Goal: Information Seeking & Learning: Compare options

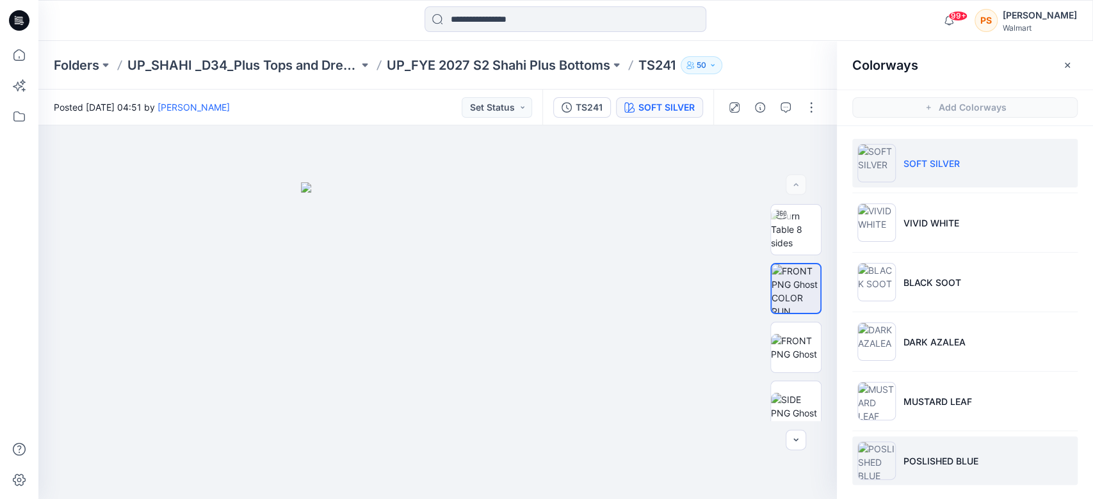
click at [954, 455] on p "POSLISHED BLUE" at bounding box center [940, 461] width 75 height 13
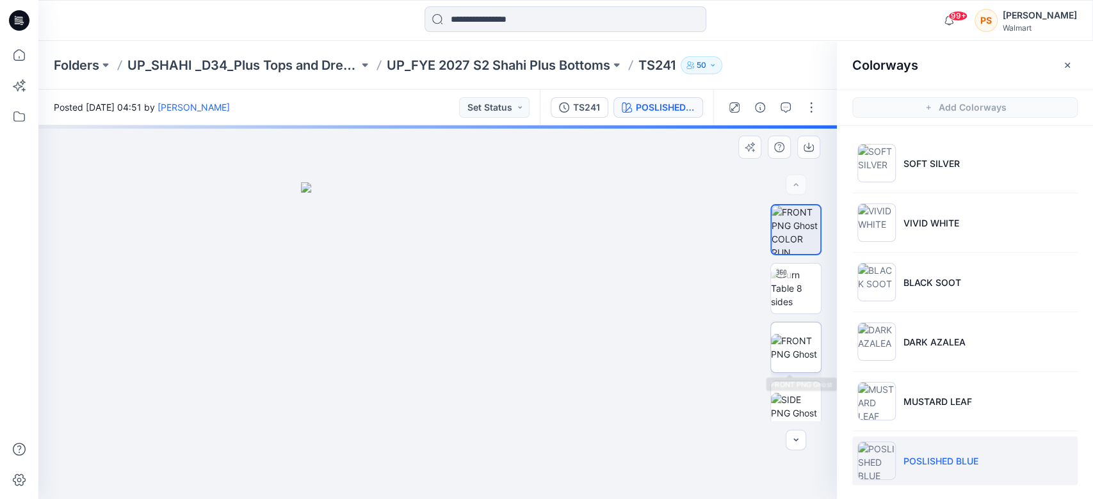
click at [785, 350] on img at bounding box center [796, 347] width 50 height 27
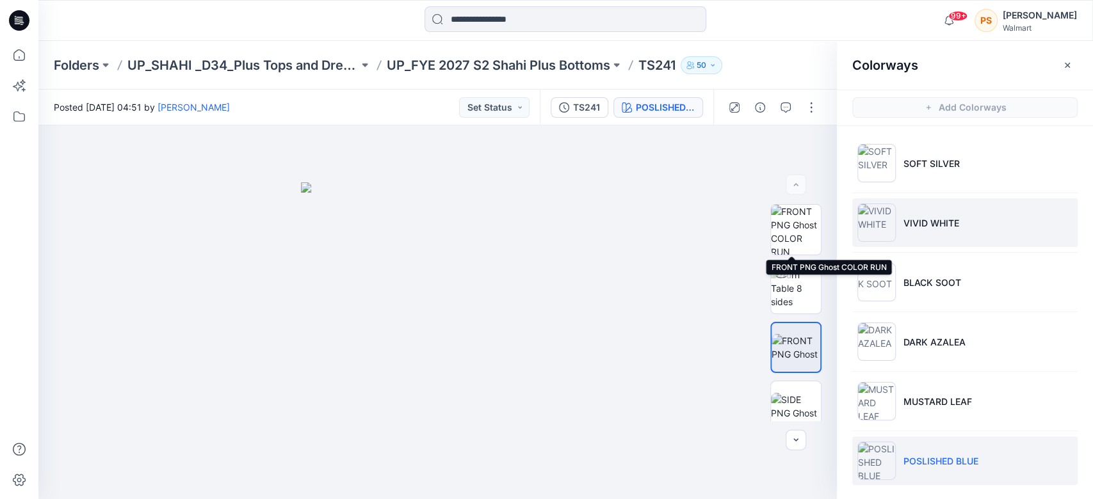
drag, startPoint x: 786, startPoint y: 222, endPoint x: 953, endPoint y: 202, distance: 167.6
click at [787, 222] on img at bounding box center [796, 230] width 50 height 50
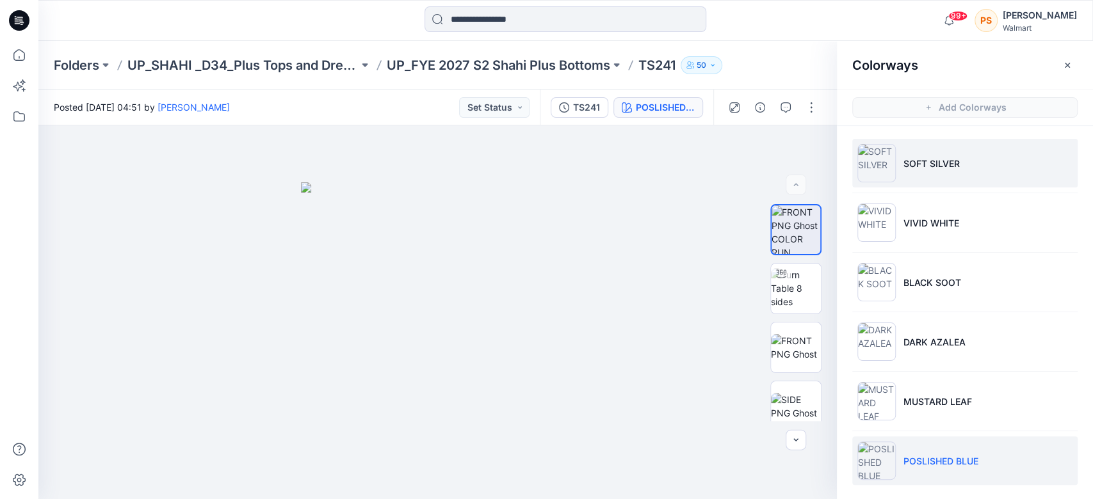
click at [1014, 181] on li "SOFT SILVER" at bounding box center [964, 163] width 225 height 49
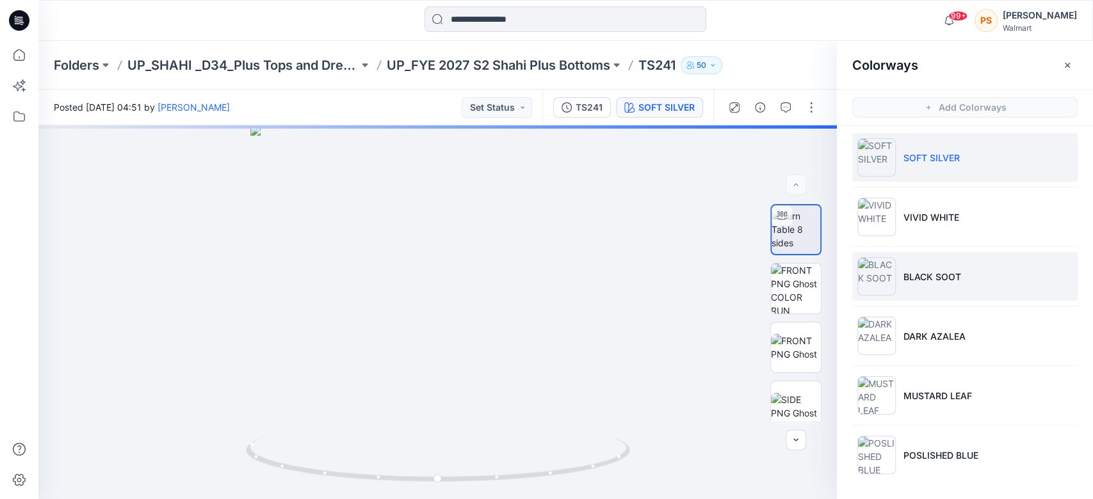
scroll to position [8, 0]
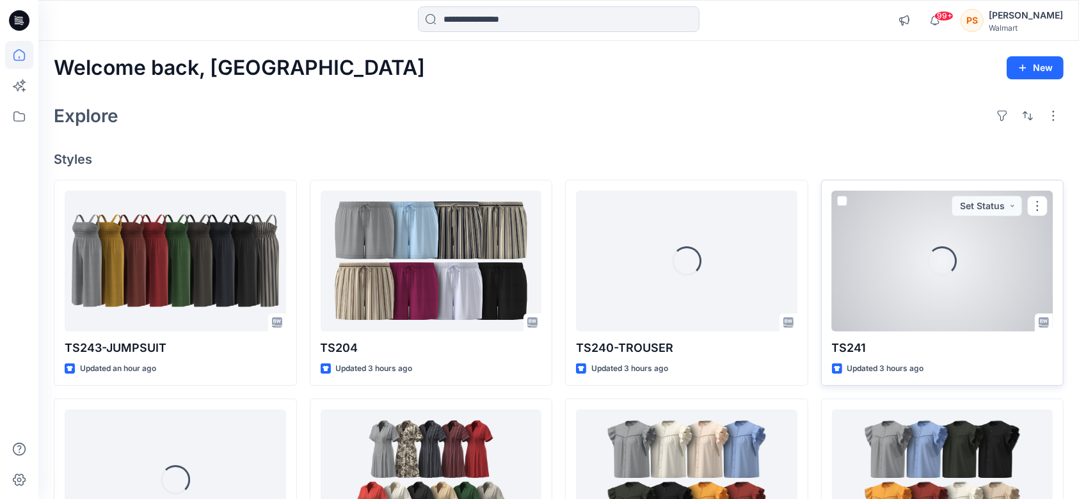
click at [937, 302] on div "Loading..." at bounding box center [942, 261] width 221 height 141
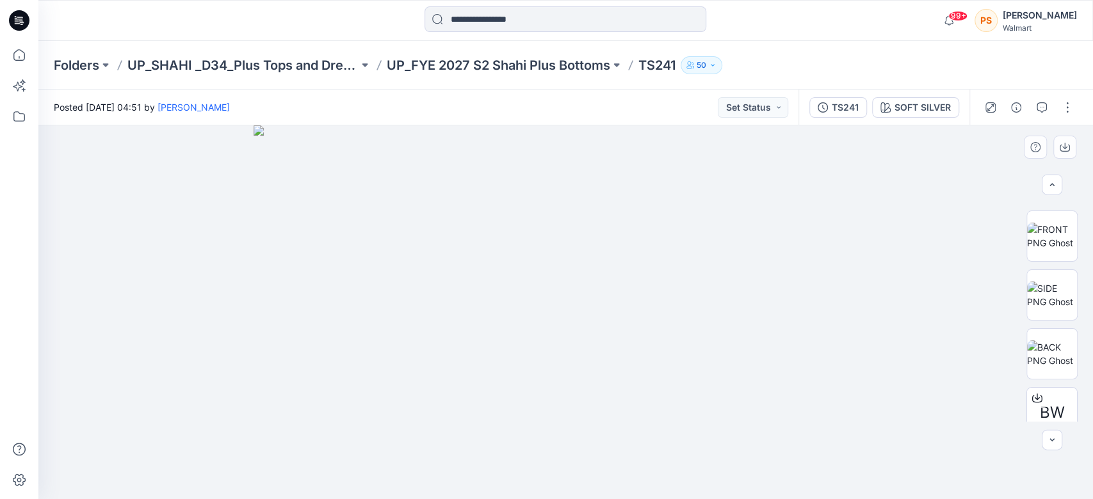
scroll to position [187, 0]
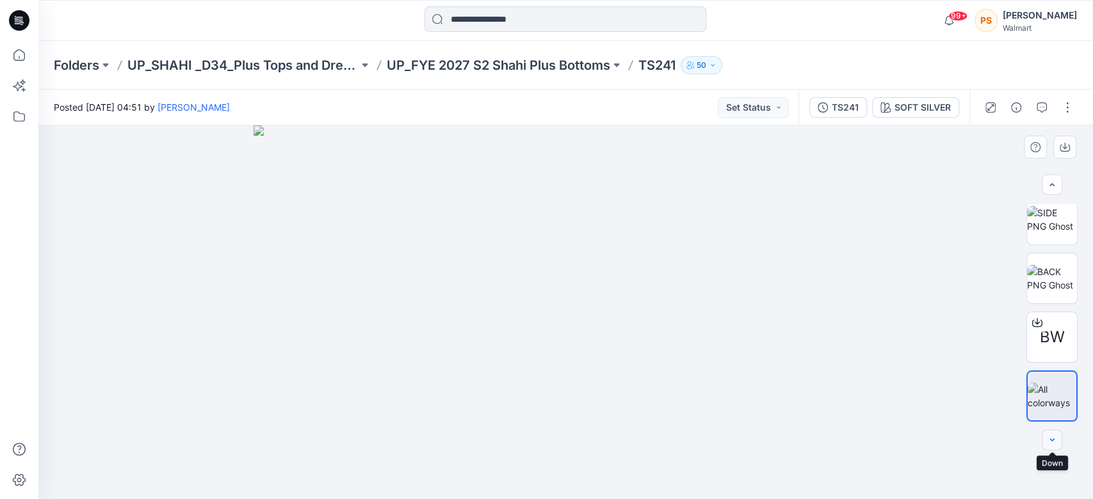
click at [1045, 446] on button "button" at bounding box center [1052, 440] width 20 height 20
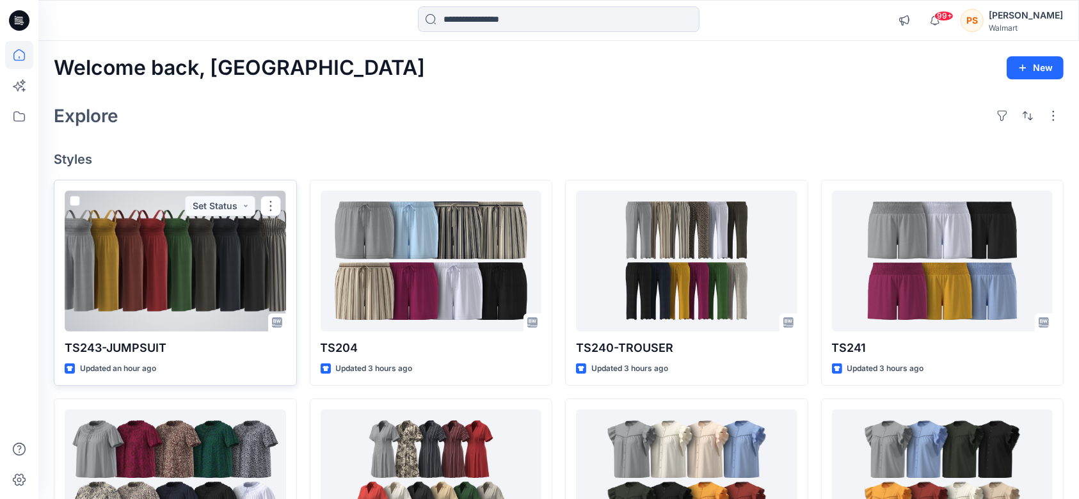
click at [164, 280] on div at bounding box center [175, 261] width 221 height 141
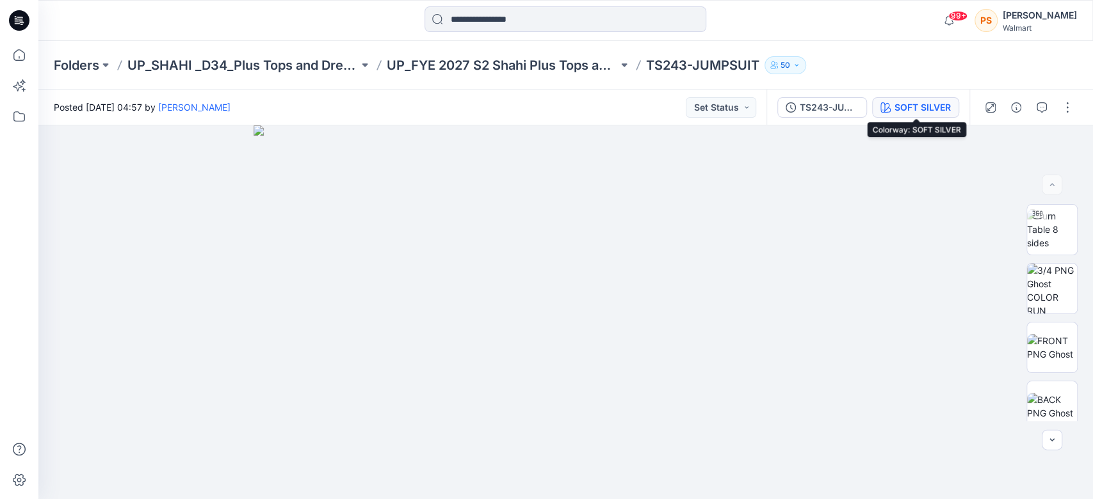
click at [947, 105] on div "SOFT SILVER" at bounding box center [922, 108] width 56 height 14
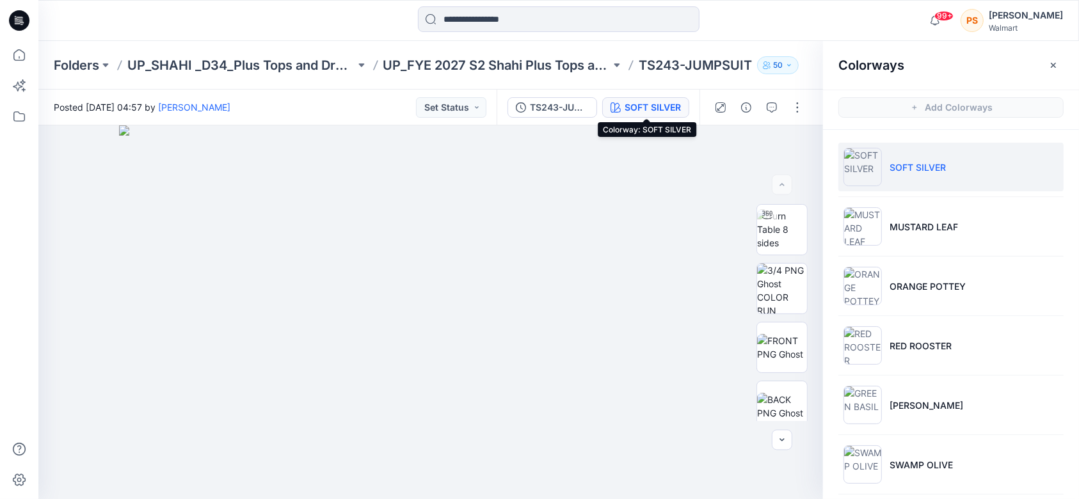
click at [913, 161] on p "SOFT SILVER" at bounding box center [918, 167] width 56 height 13
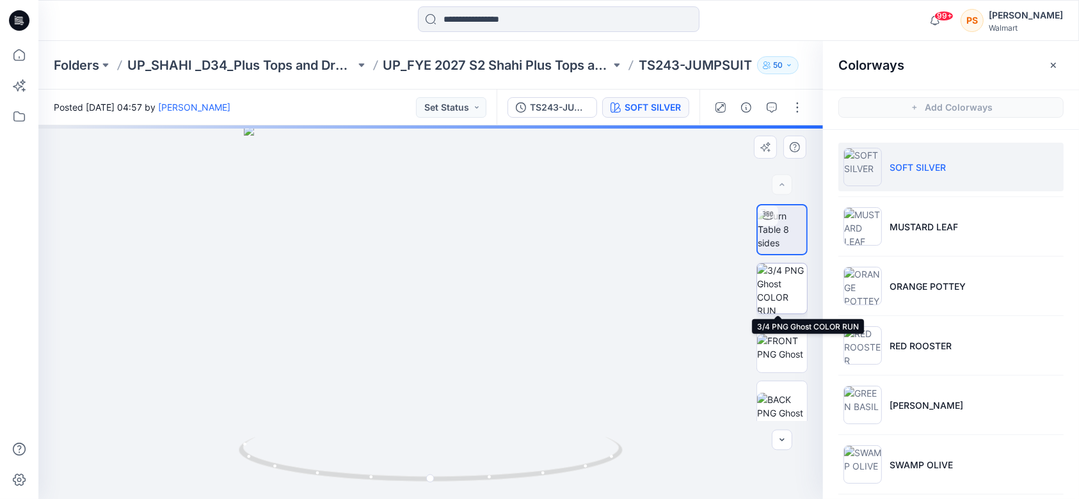
click at [778, 286] on img at bounding box center [782, 289] width 50 height 50
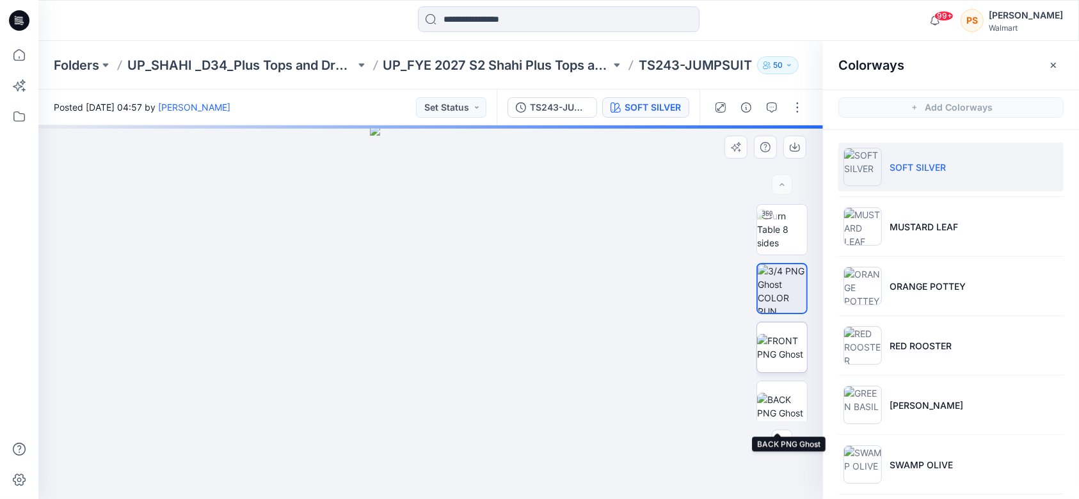
click at [779, 361] on img at bounding box center [782, 347] width 50 height 27
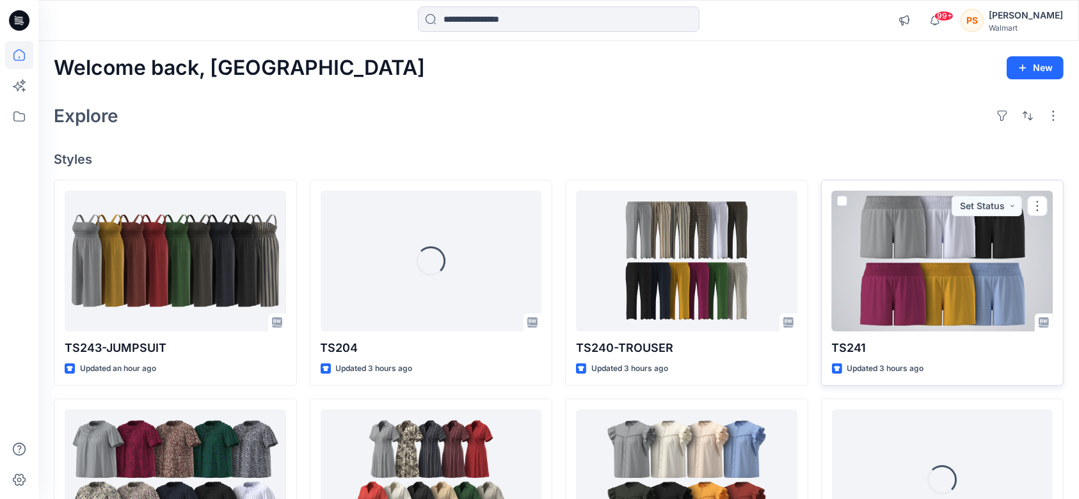
click at [896, 283] on div at bounding box center [942, 261] width 221 height 141
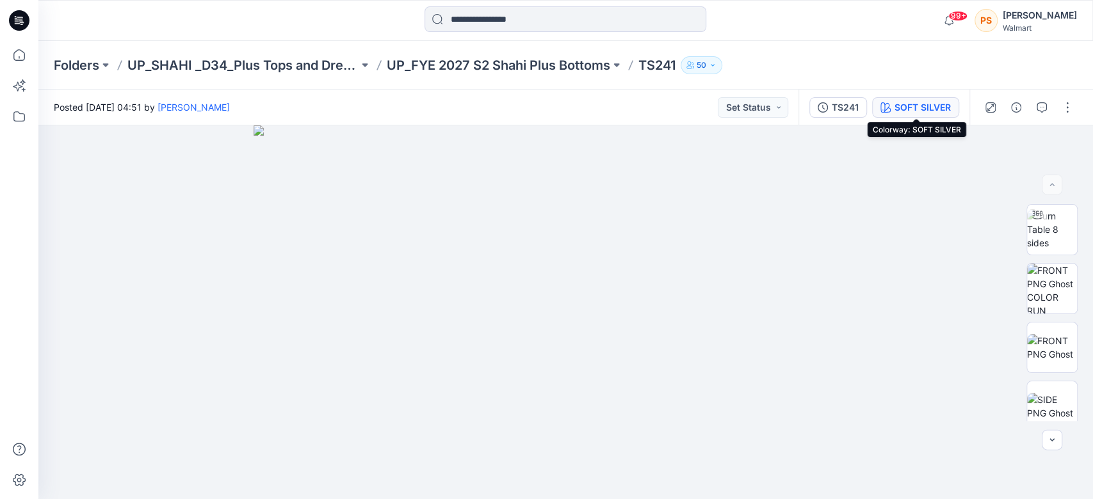
click at [896, 101] on div "SOFT SILVER" at bounding box center [922, 108] width 56 height 14
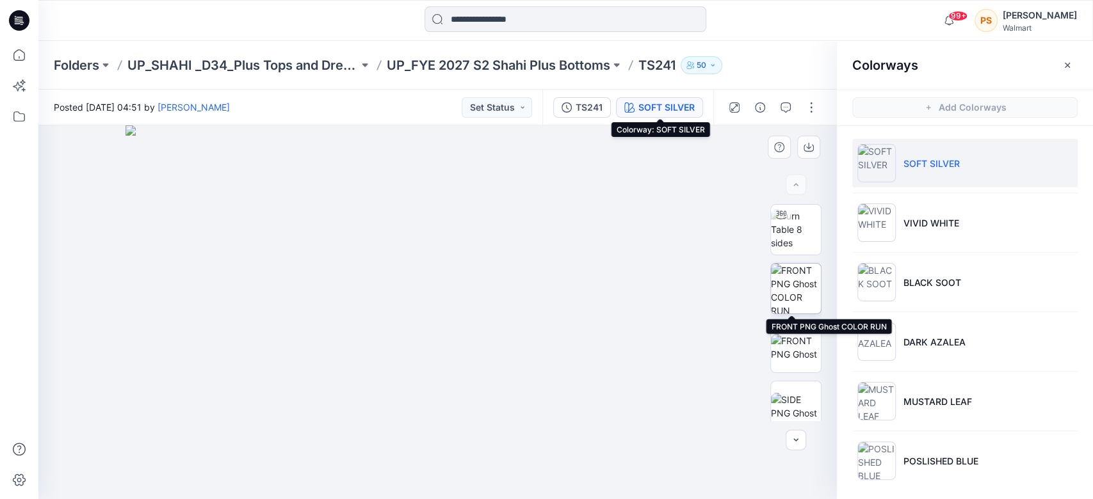
click at [789, 295] on img at bounding box center [796, 289] width 50 height 50
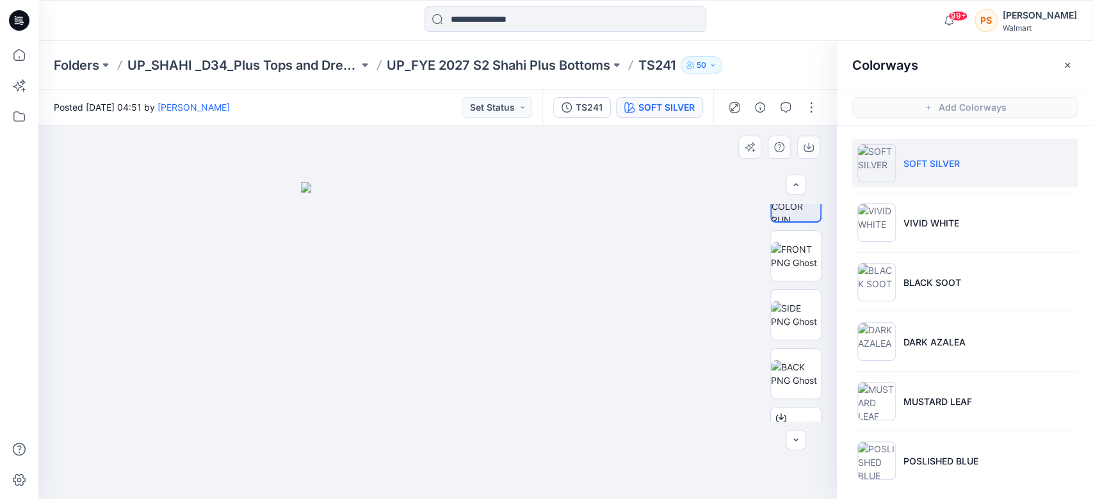
scroll to position [104, 0]
click at [794, 348] on img at bounding box center [796, 361] width 50 height 27
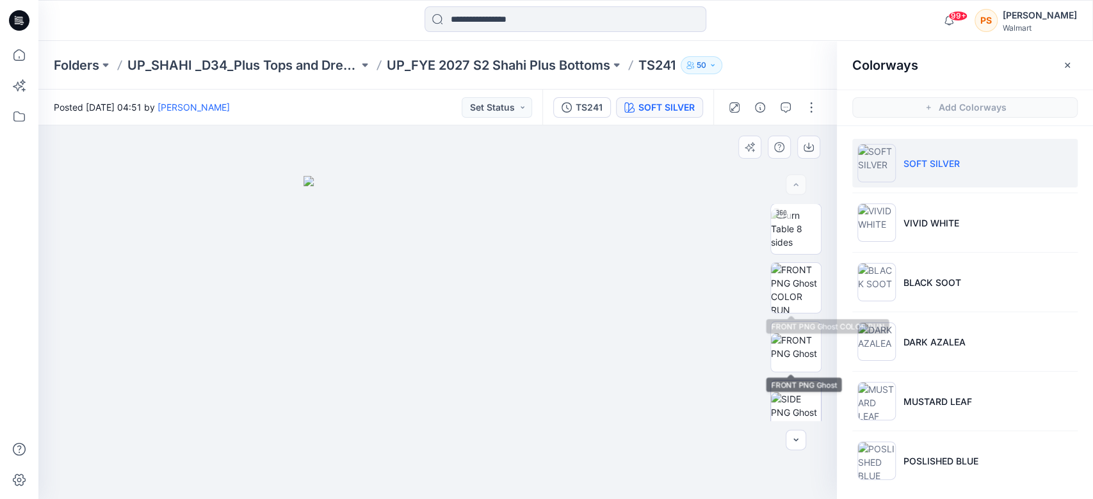
scroll to position [0, 0]
click at [793, 236] on img at bounding box center [796, 229] width 50 height 40
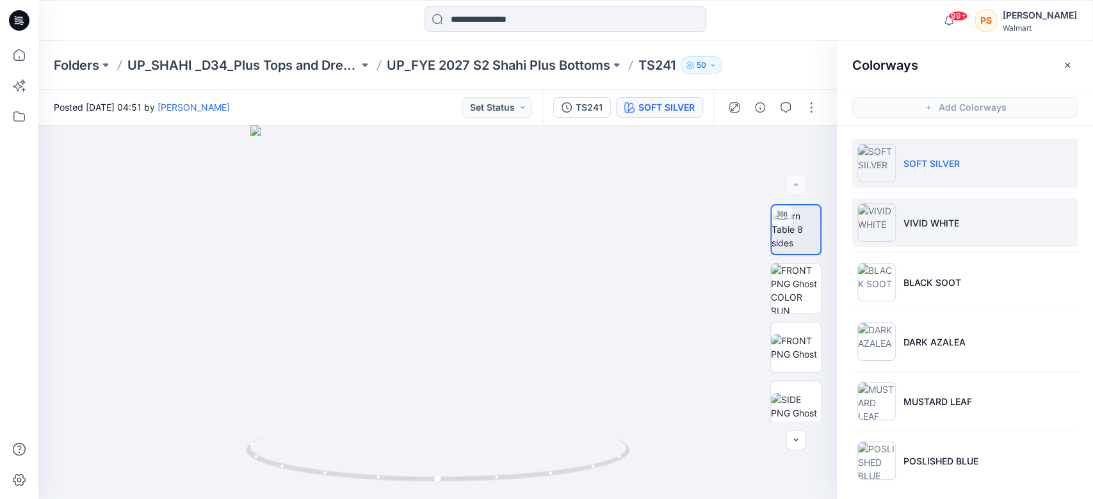
click at [896, 213] on li "VIVID WHITE" at bounding box center [964, 222] width 225 height 49
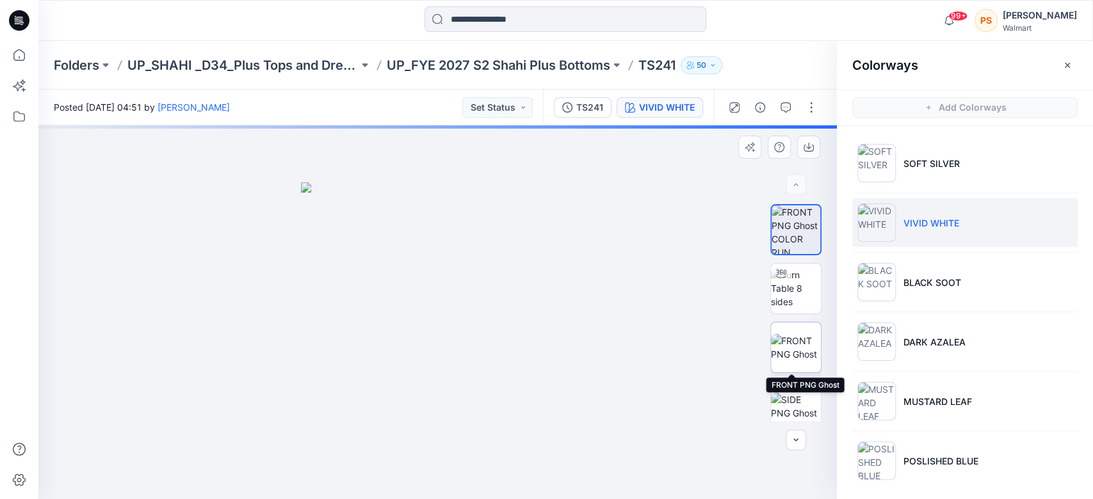
click at [785, 355] on img at bounding box center [796, 347] width 50 height 27
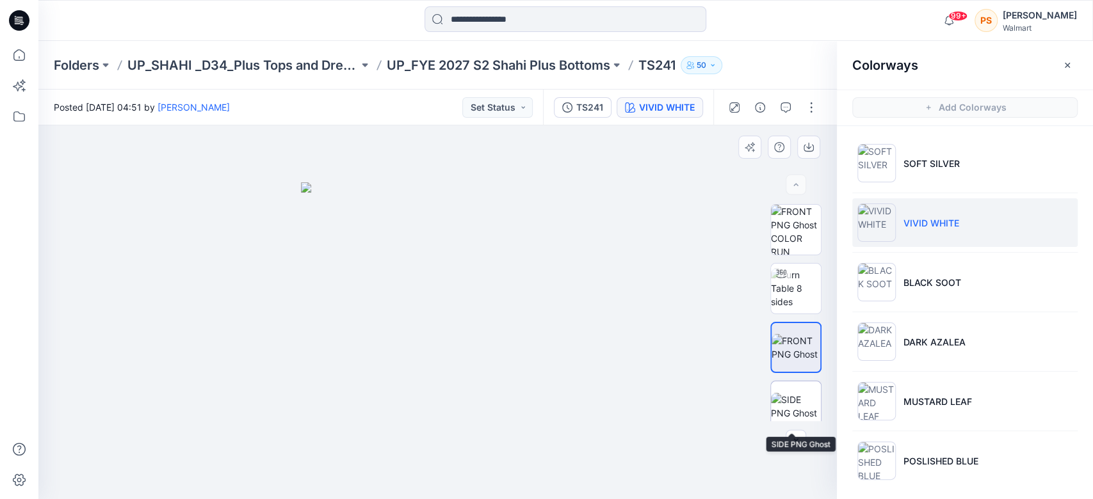
click at [809, 394] on img at bounding box center [796, 406] width 50 height 27
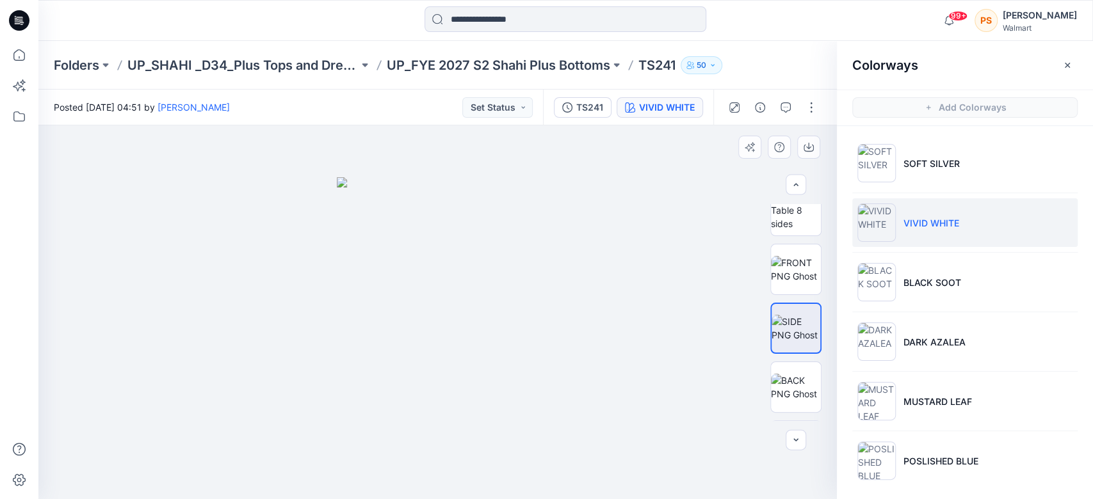
scroll to position [60, 0]
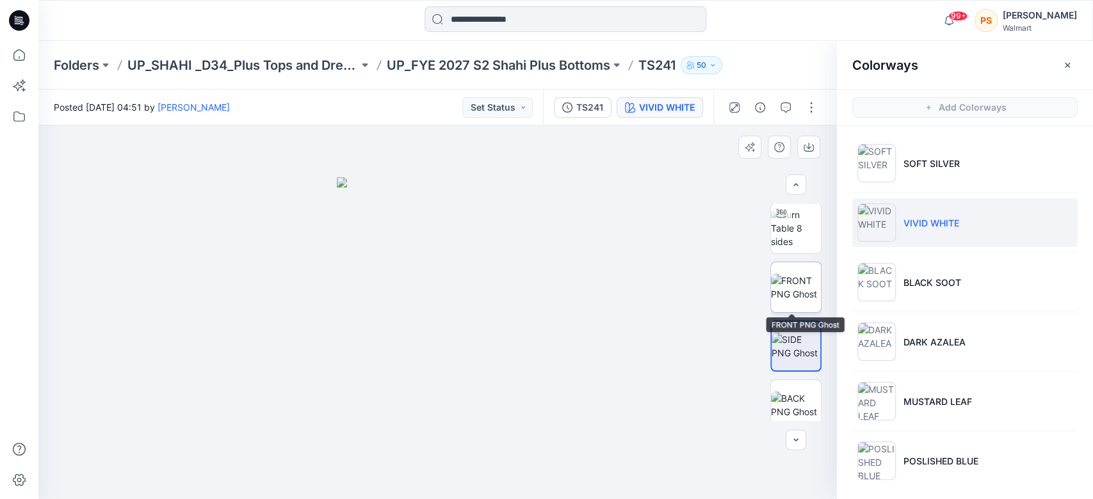
click at [782, 289] on img at bounding box center [796, 287] width 50 height 27
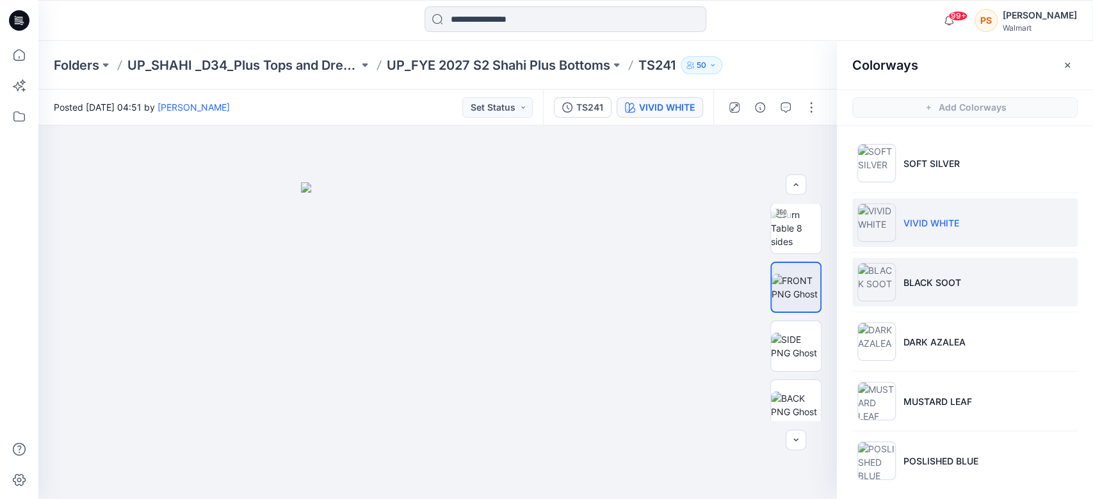
click at [896, 284] on p "BLACK SOOT" at bounding box center [932, 282] width 58 height 13
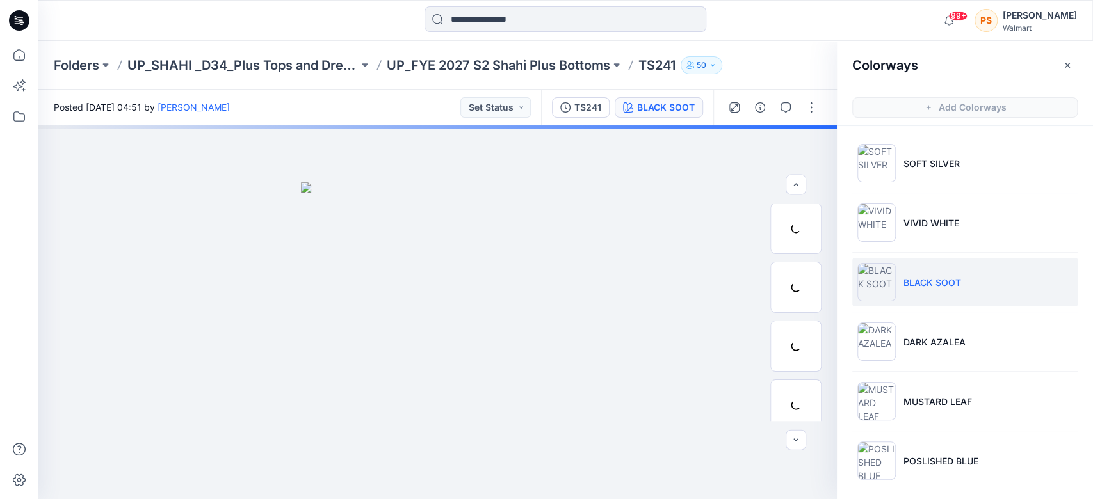
click at [896, 296] on li "BLACK SOOT" at bounding box center [964, 282] width 225 height 49
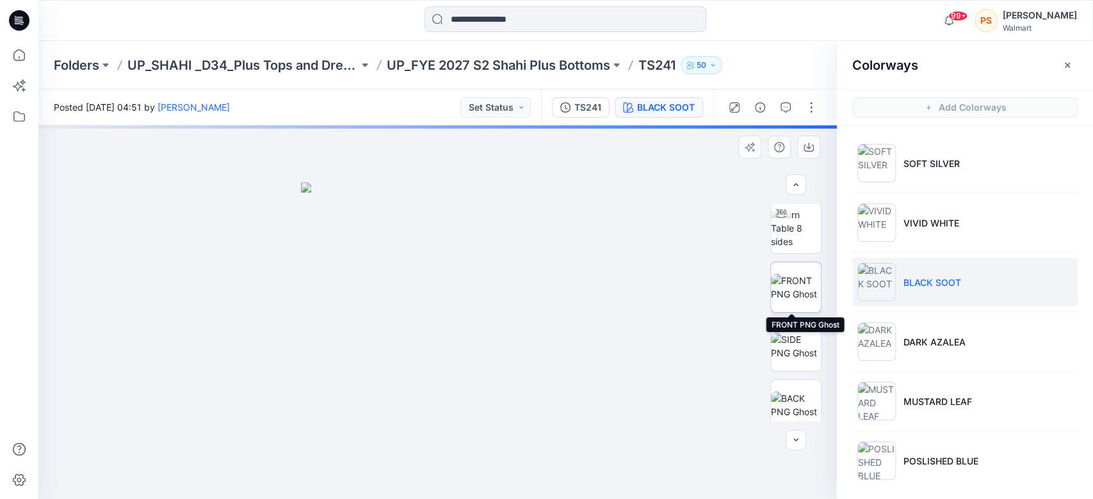
click at [799, 284] on img at bounding box center [796, 287] width 50 height 27
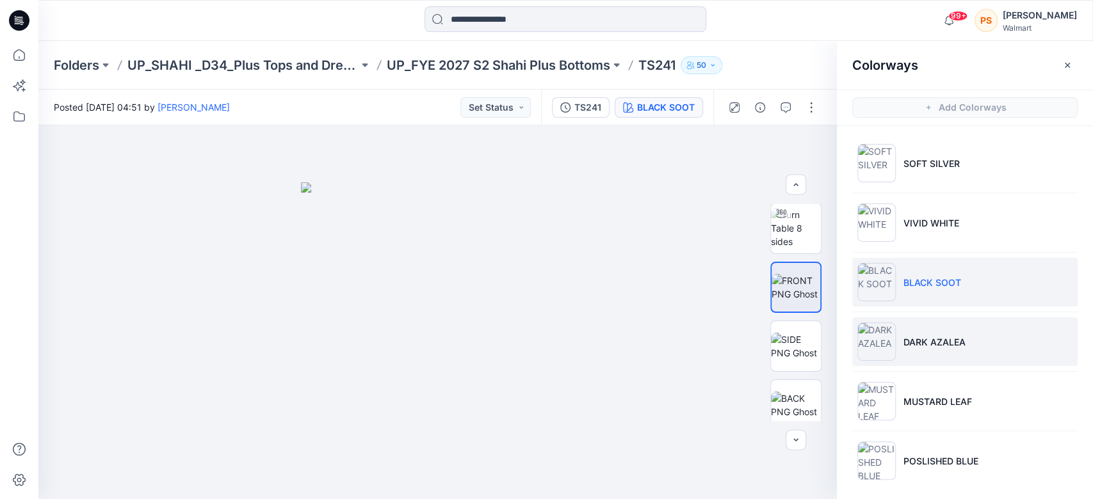
drag, startPoint x: 917, startPoint y: 355, endPoint x: 959, endPoint y: 351, distance: 42.4
click at [896, 354] on li "DARK AZALEA" at bounding box center [964, 342] width 225 height 49
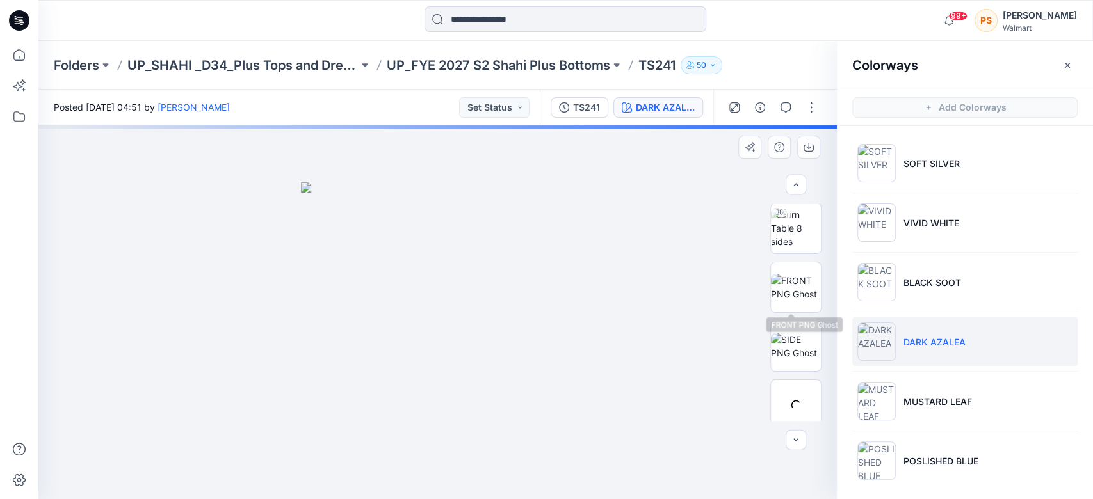
click at [791, 286] on img at bounding box center [796, 287] width 50 height 27
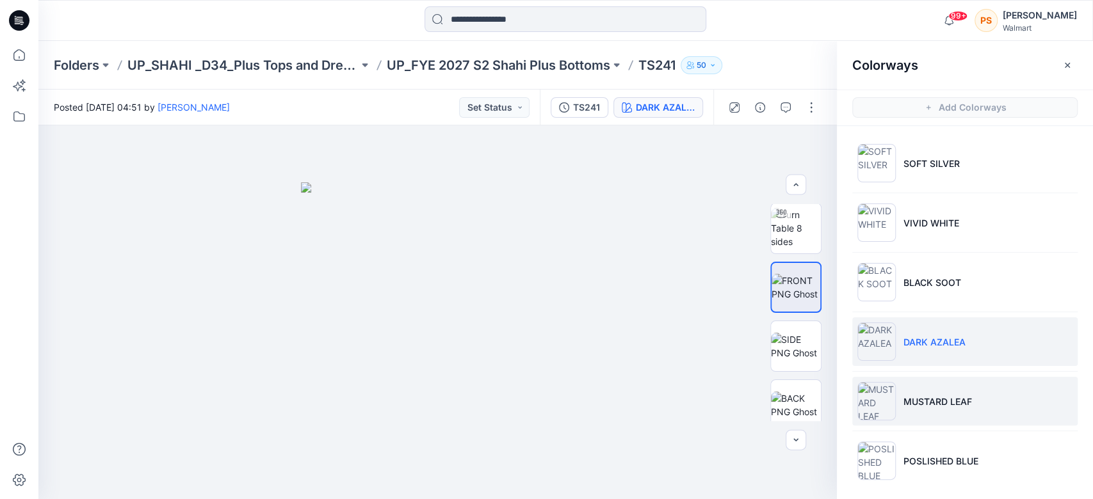
click at [896, 411] on li "MUSTARD LEAF" at bounding box center [964, 401] width 225 height 49
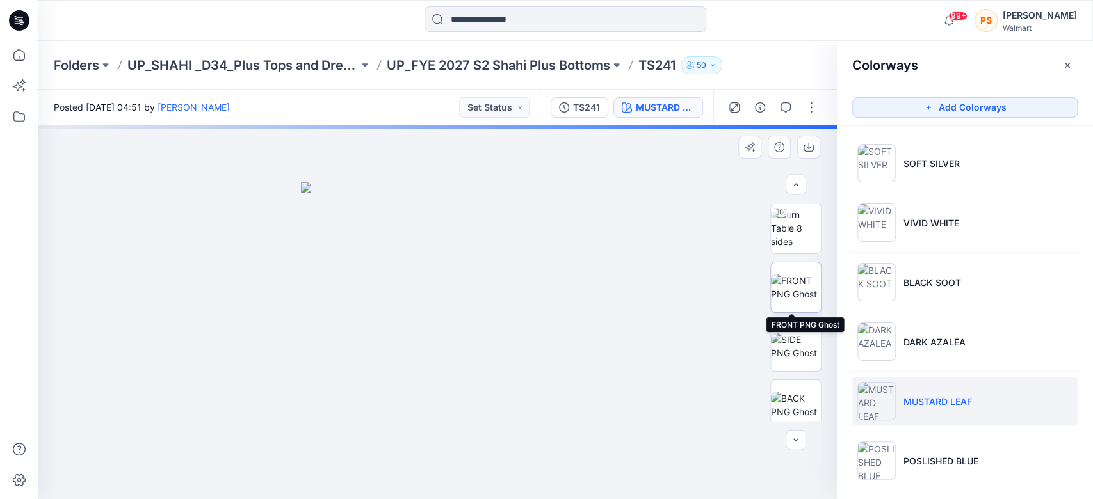
click at [793, 284] on img at bounding box center [796, 287] width 50 height 27
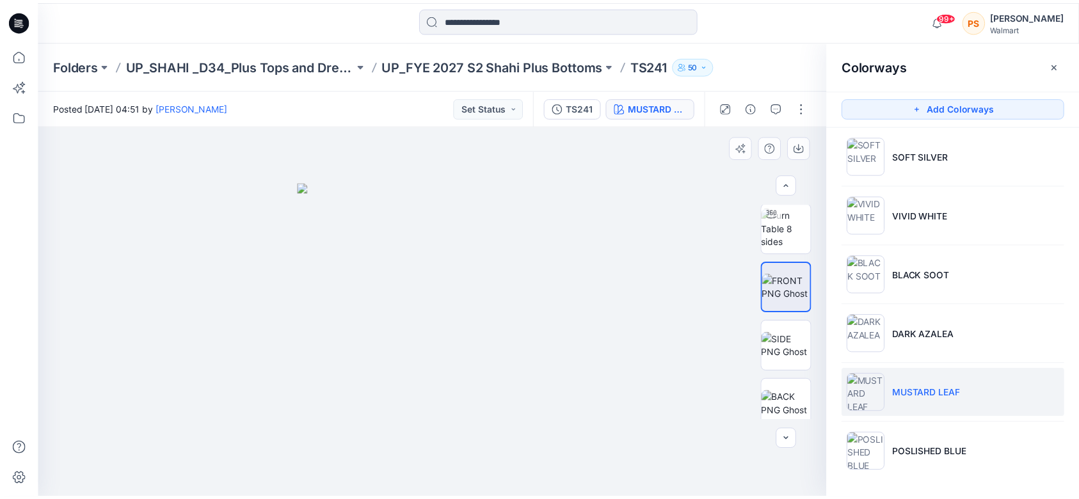
scroll to position [187, 0]
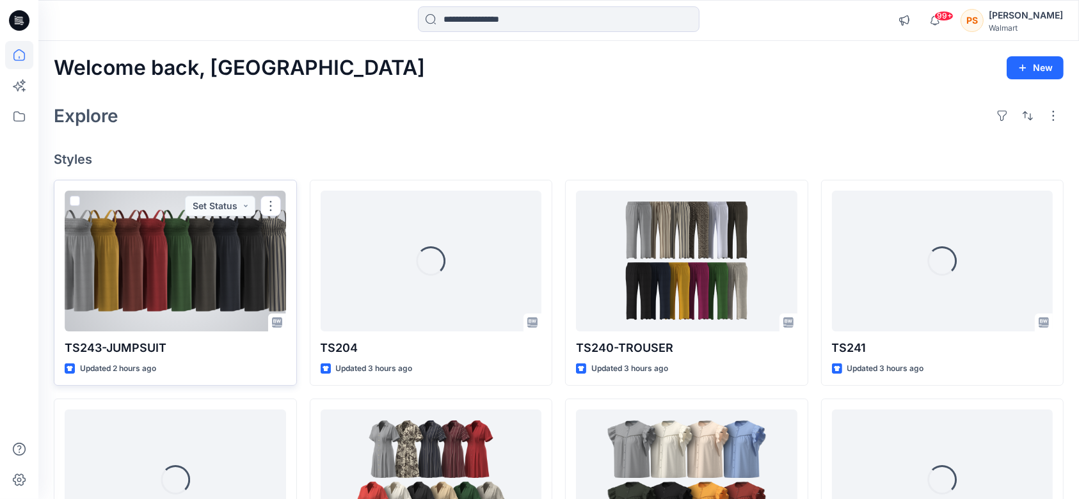
click at [185, 271] on div at bounding box center [175, 261] width 221 height 141
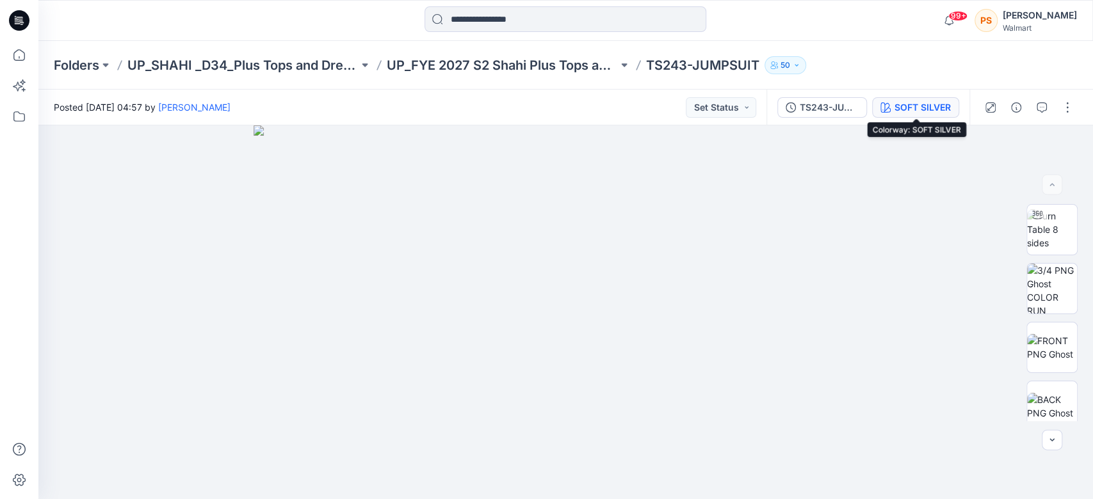
click at [896, 101] on div "SOFT SILVER" at bounding box center [922, 108] width 56 height 14
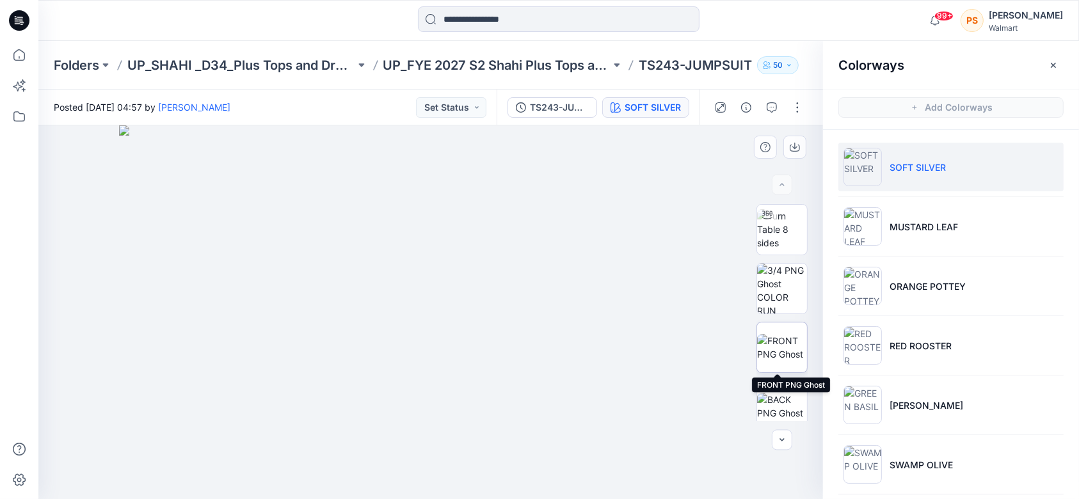
click at [780, 346] on img at bounding box center [782, 347] width 50 height 27
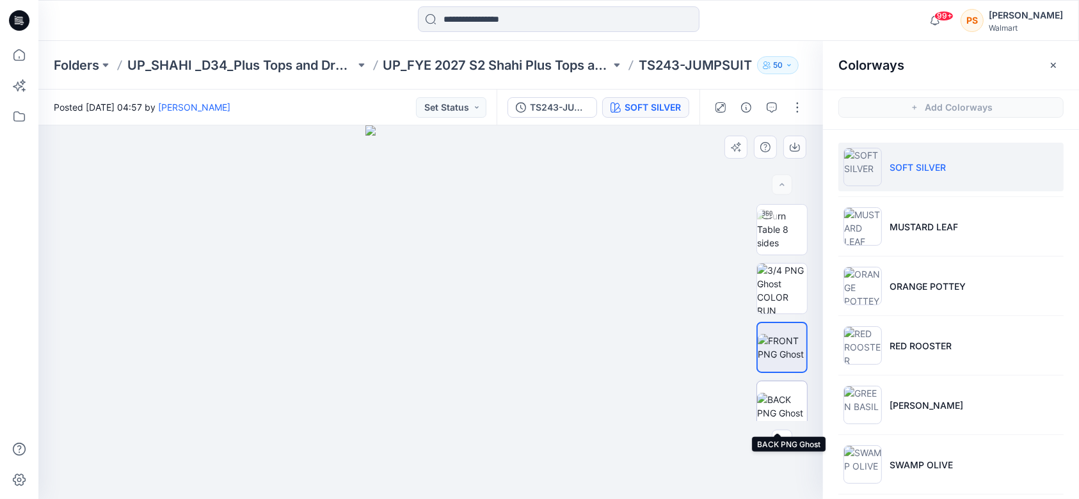
click at [774, 405] on img at bounding box center [782, 406] width 50 height 27
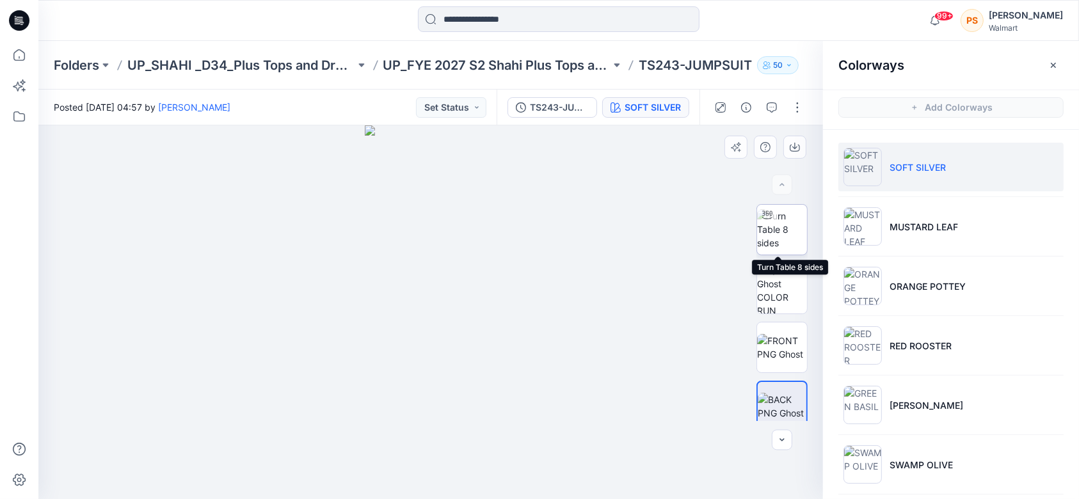
click at [786, 228] on img at bounding box center [782, 229] width 50 height 40
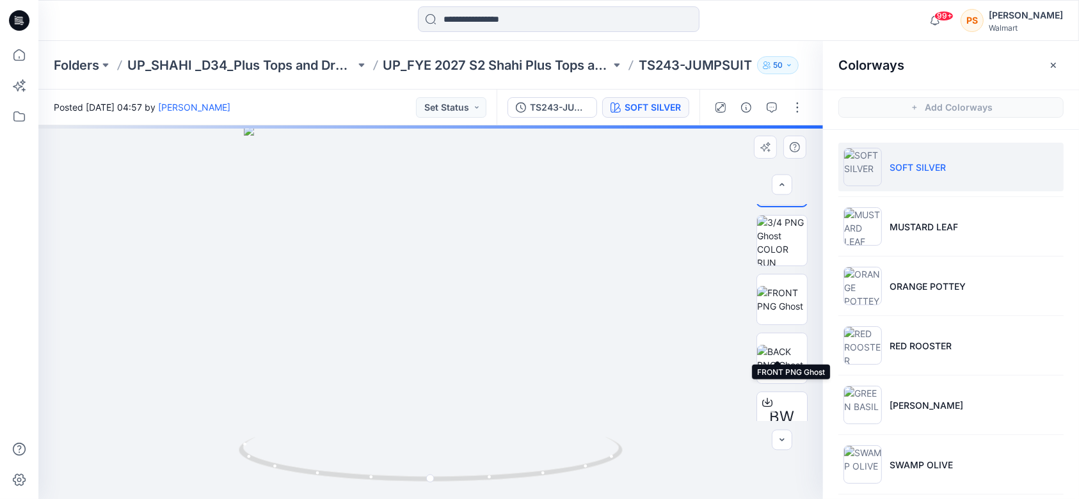
scroll to position [85, 0]
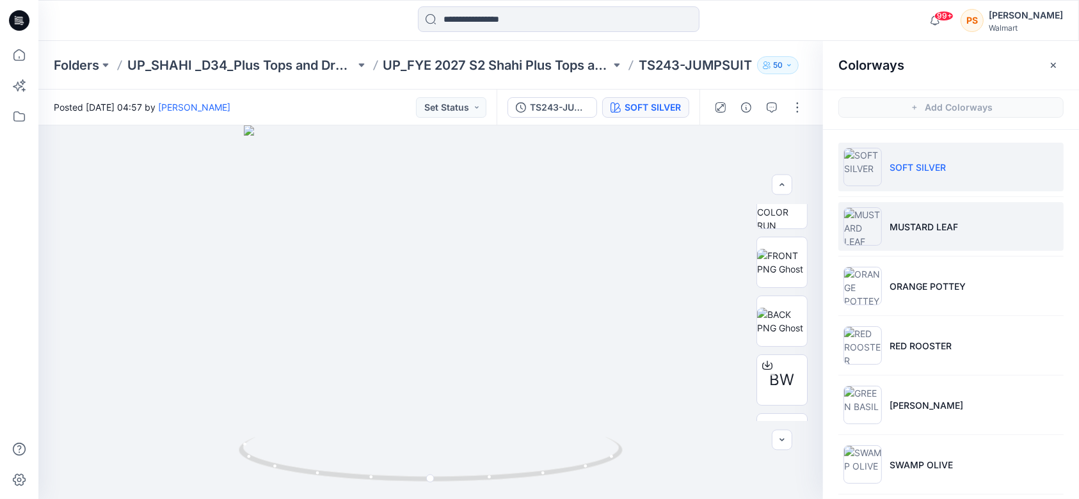
click at [896, 223] on p "MUSTARD LEAF" at bounding box center [924, 226] width 68 height 13
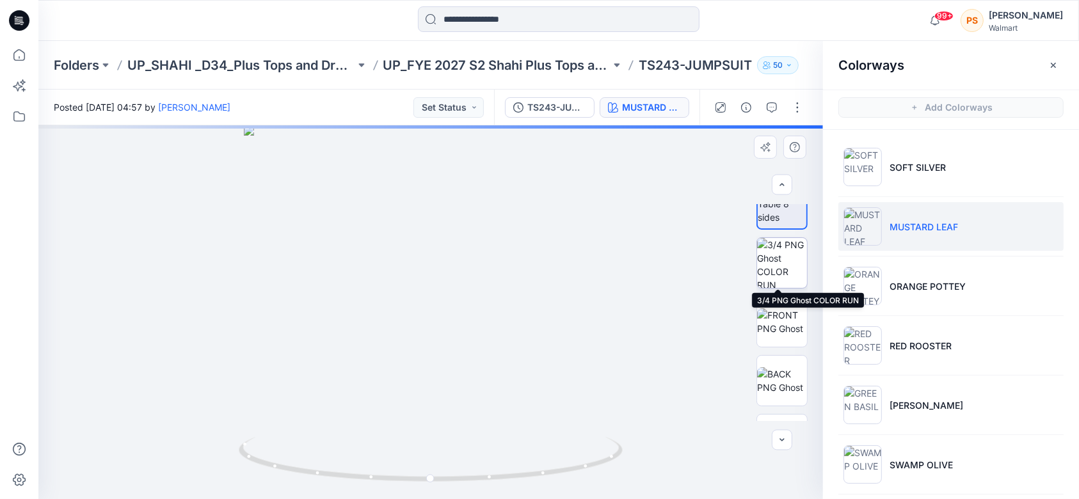
click at [782, 260] on img at bounding box center [782, 263] width 50 height 50
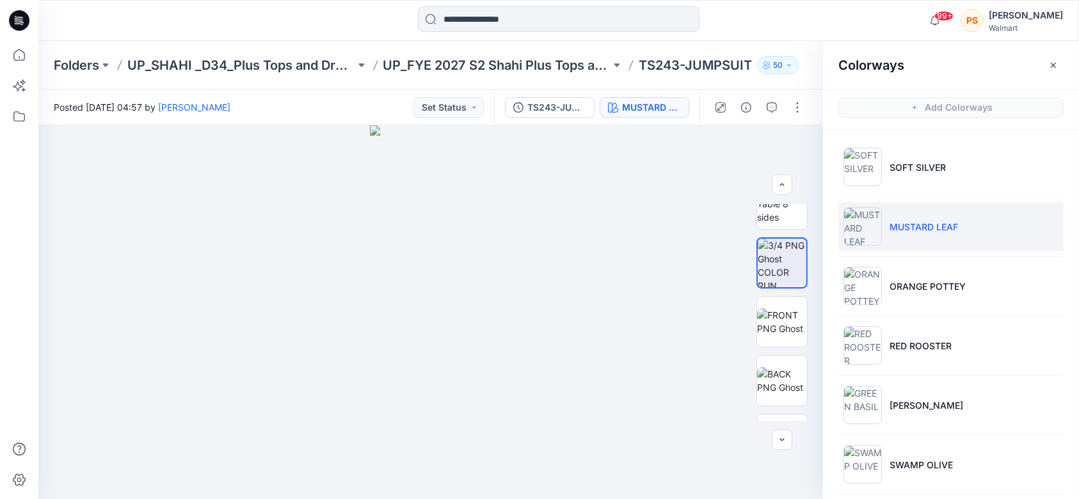
click at [896, 64] on div "Colorways" at bounding box center [951, 65] width 256 height 48
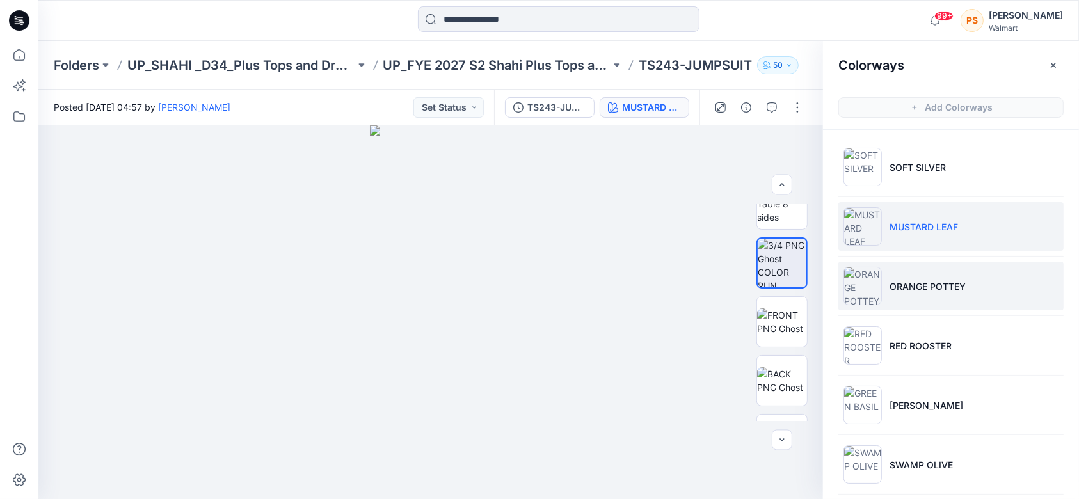
click at [896, 286] on li "ORANGE POTTEY" at bounding box center [951, 286] width 225 height 49
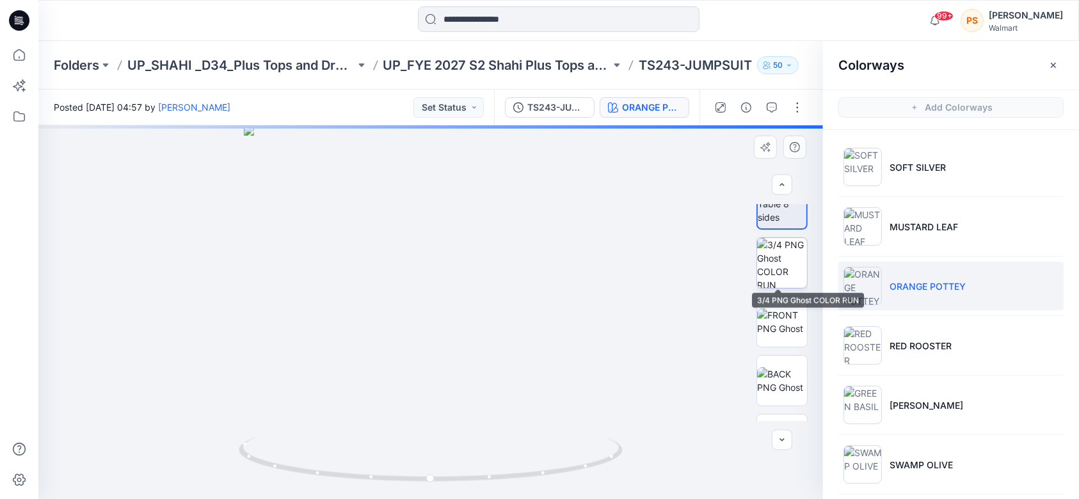
click at [786, 268] on img at bounding box center [782, 263] width 50 height 50
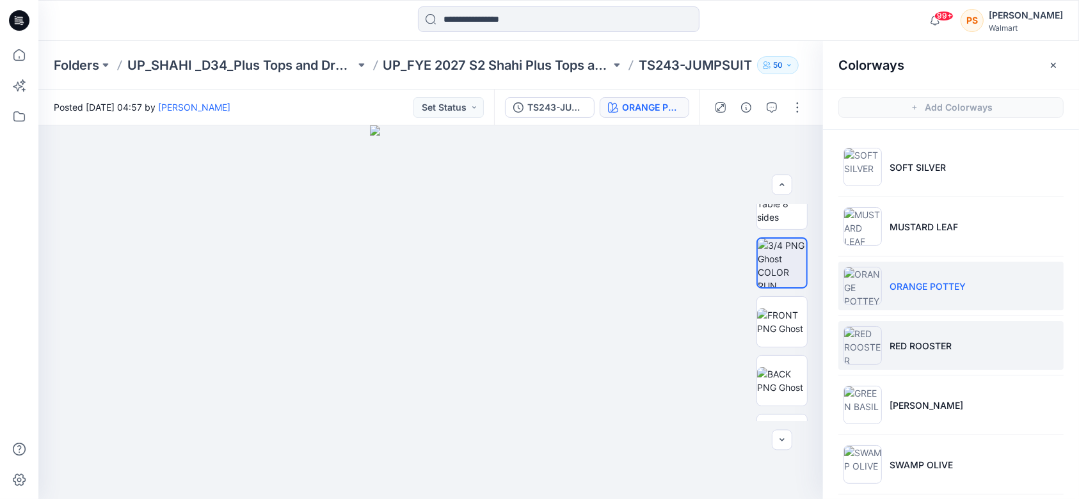
click at [896, 350] on p "RED ROOSTER" at bounding box center [921, 345] width 62 height 13
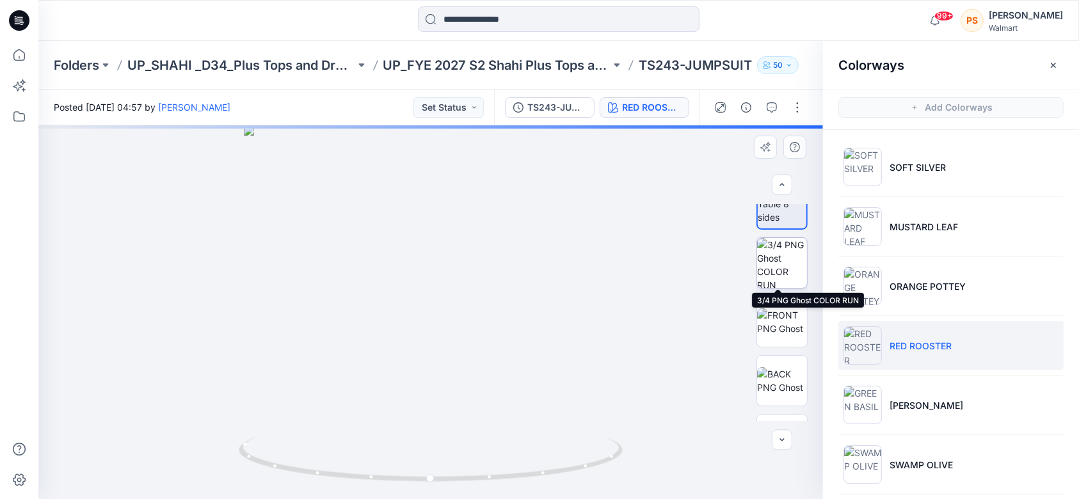
click at [785, 259] on img at bounding box center [782, 263] width 50 height 50
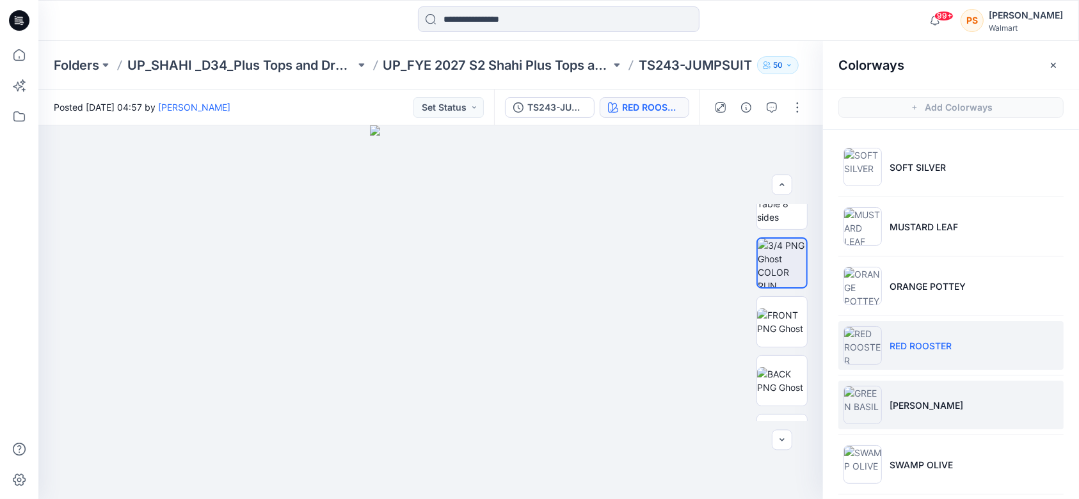
click at [896, 408] on p "[PERSON_NAME]" at bounding box center [927, 405] width 74 height 13
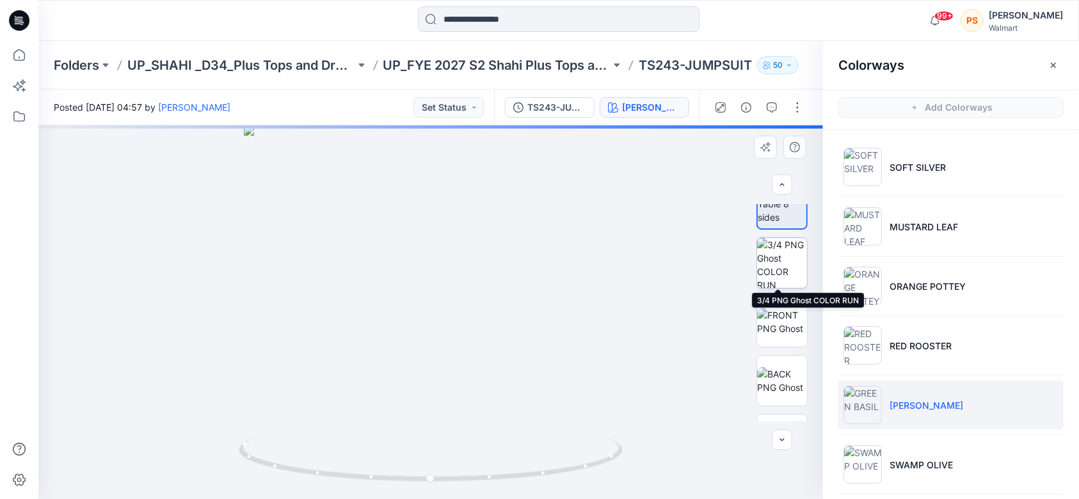
click at [784, 271] on img at bounding box center [782, 263] width 50 height 50
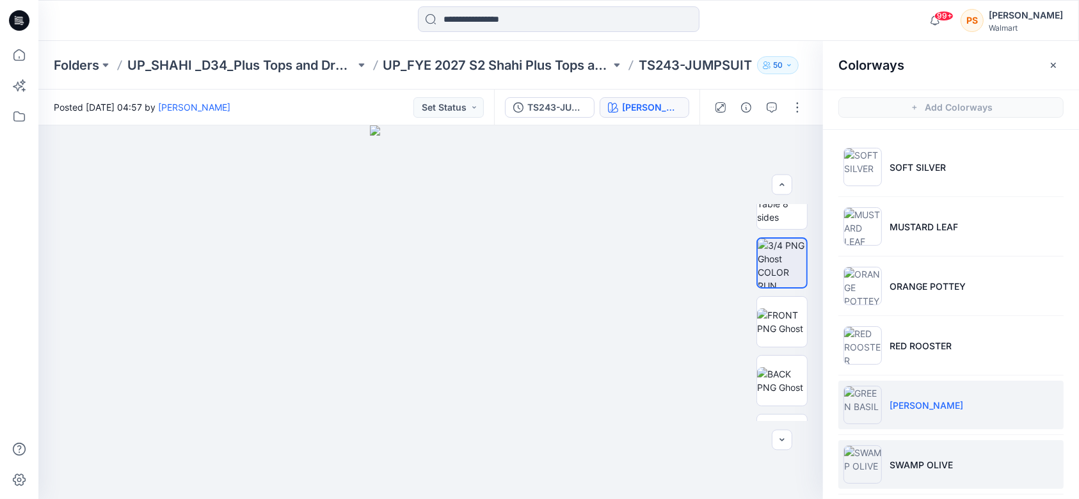
click at [896, 464] on p "SWAMP OLIVE" at bounding box center [921, 464] width 63 height 13
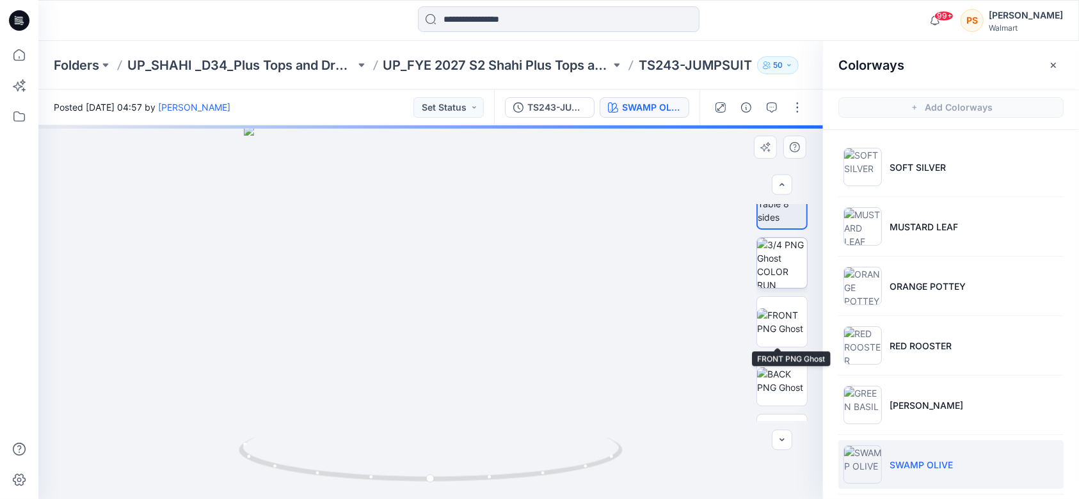
click at [777, 259] on img at bounding box center [782, 263] width 50 height 50
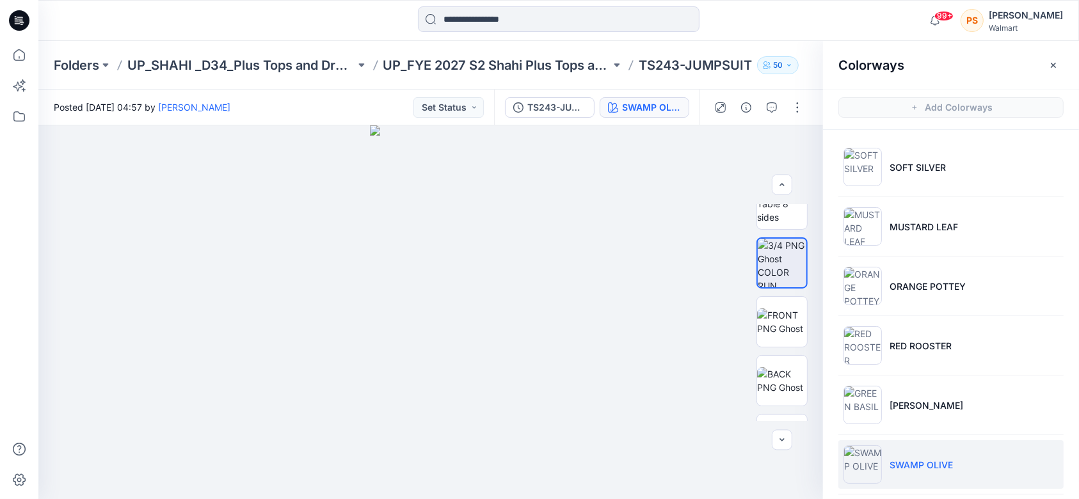
scroll to position [186, 0]
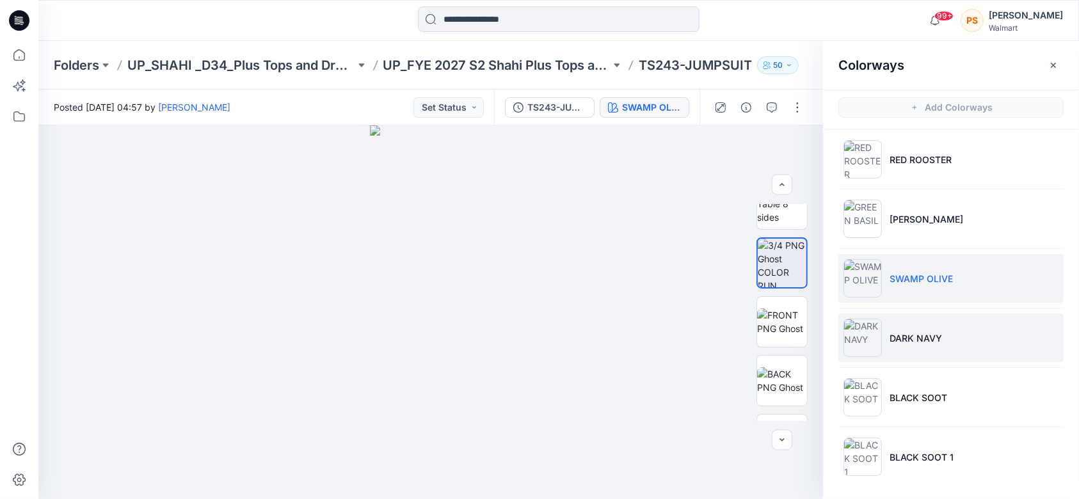
click at [896, 342] on li "DARK NAVY" at bounding box center [951, 338] width 225 height 49
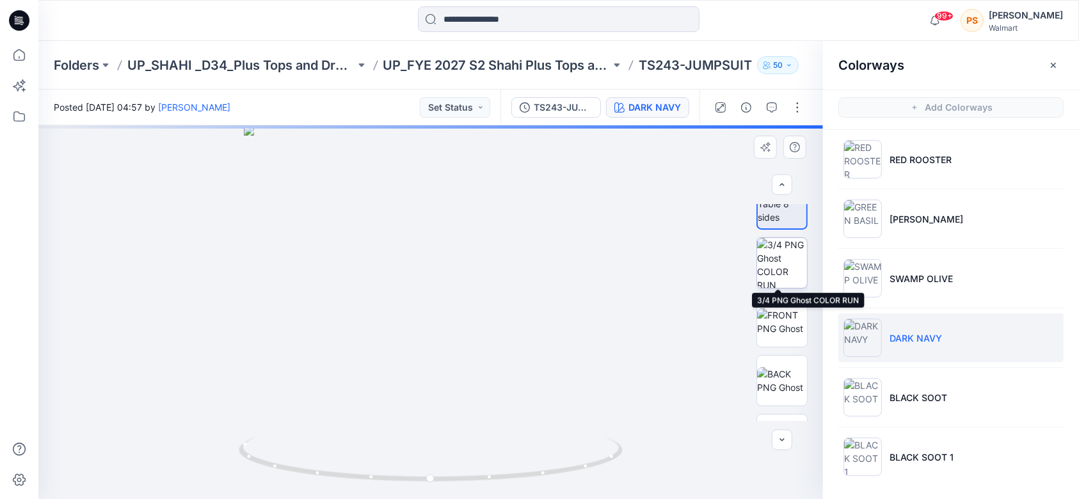
click at [773, 260] on img at bounding box center [782, 263] width 50 height 50
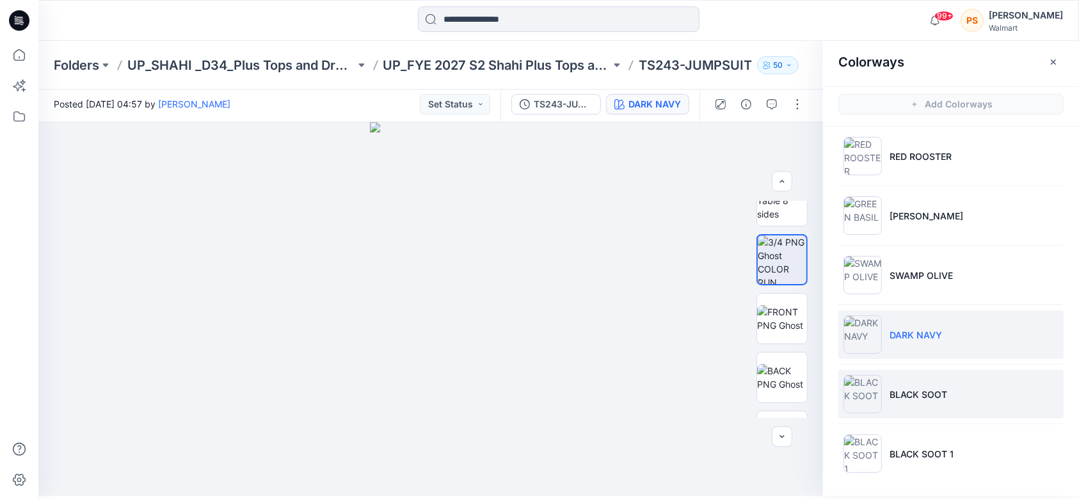
scroll to position [4, 0]
click at [896, 391] on p "BLACK SOOT" at bounding box center [919, 393] width 58 height 13
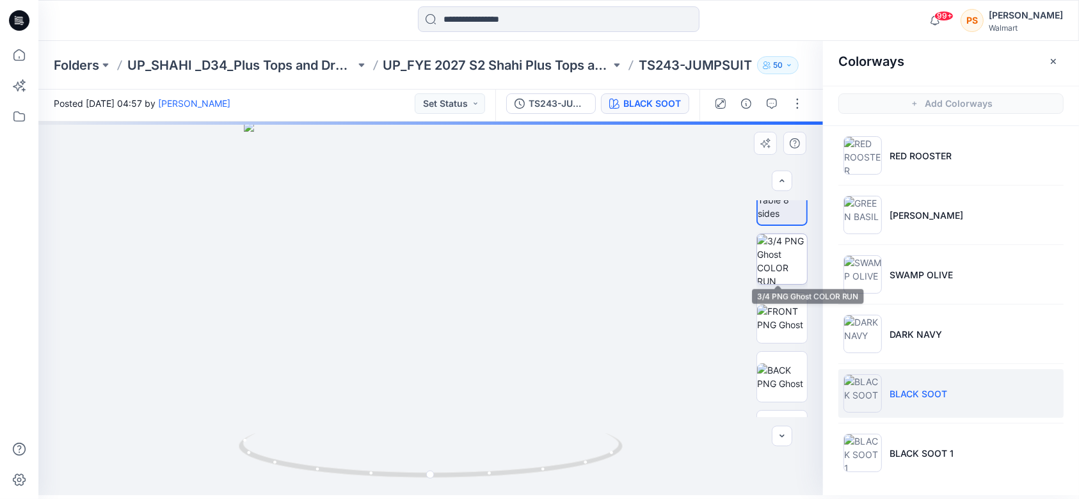
click at [782, 257] on img at bounding box center [782, 259] width 50 height 50
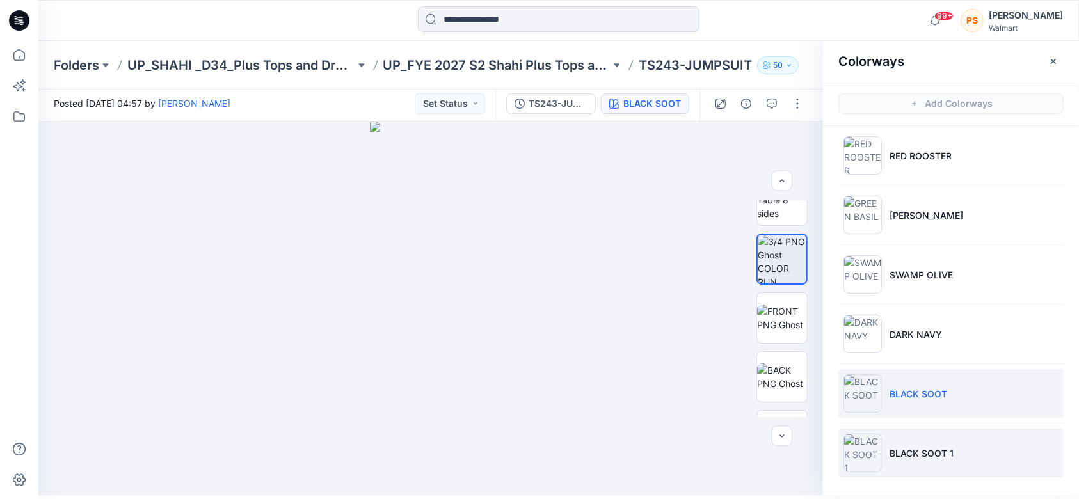
drag, startPoint x: 948, startPoint y: 456, endPoint x: 1054, endPoint y: 451, distance: 106.4
click at [896, 456] on p "BLACK SOOT 1" at bounding box center [922, 453] width 64 height 13
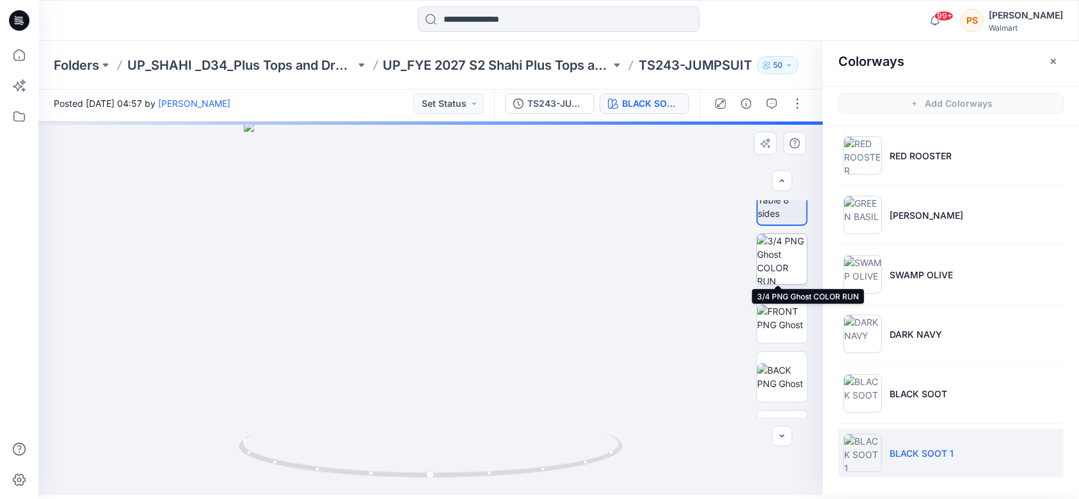
click at [782, 257] on img at bounding box center [782, 259] width 50 height 50
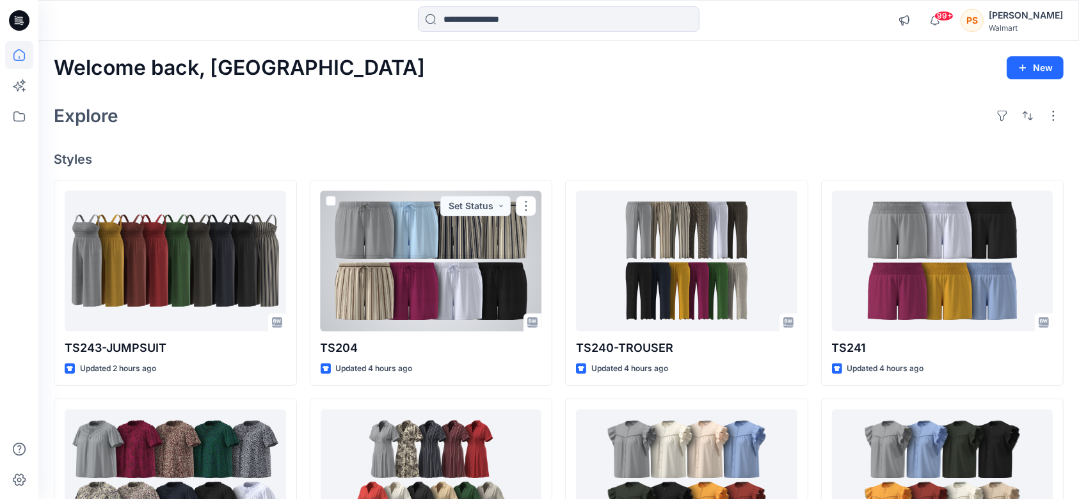
drag, startPoint x: 396, startPoint y: 268, endPoint x: 527, endPoint y: 249, distance: 132.5
click at [396, 268] on div at bounding box center [431, 261] width 221 height 141
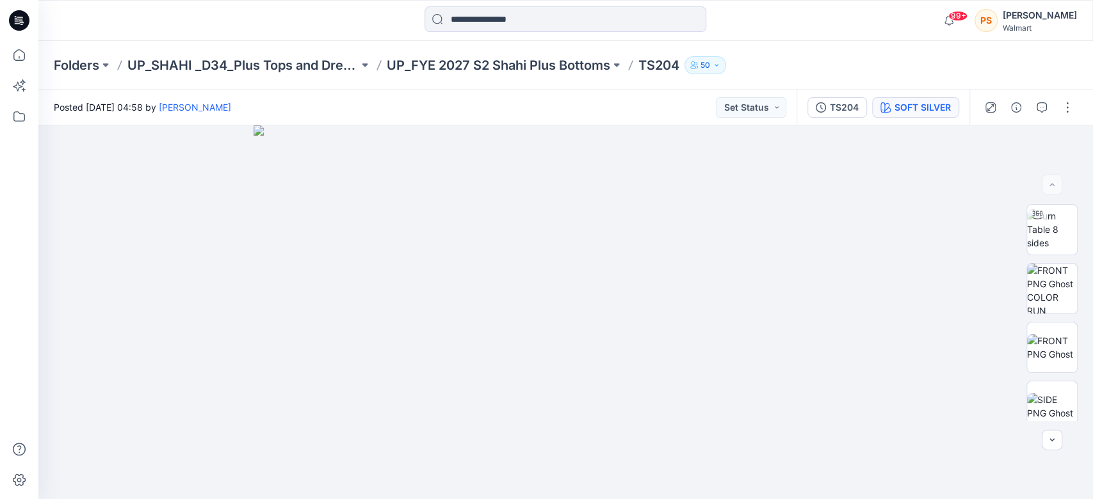
click at [896, 108] on div "SOFT SILVER" at bounding box center [922, 108] width 56 height 14
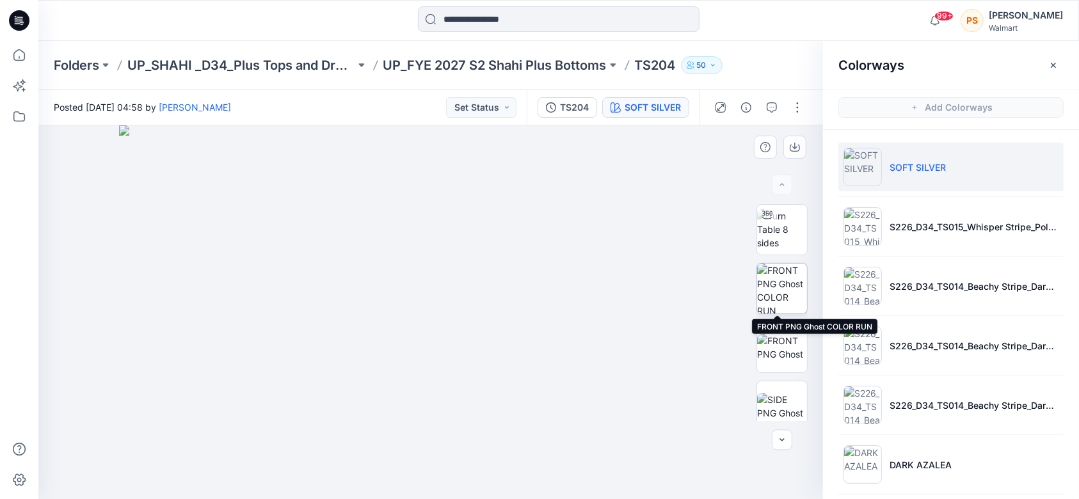
click at [782, 293] on img at bounding box center [782, 289] width 50 height 50
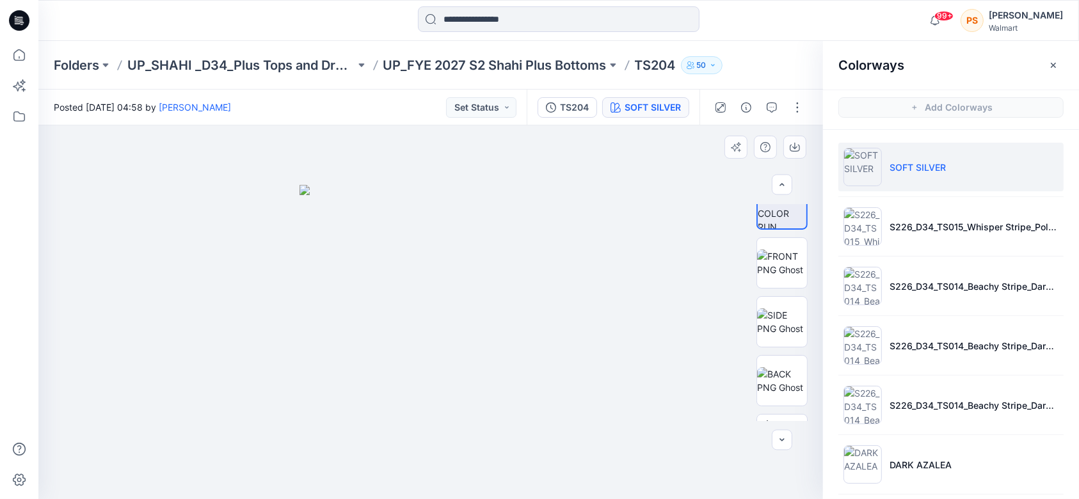
scroll to position [87, 0]
click at [784, 366] on img at bounding box center [782, 378] width 50 height 27
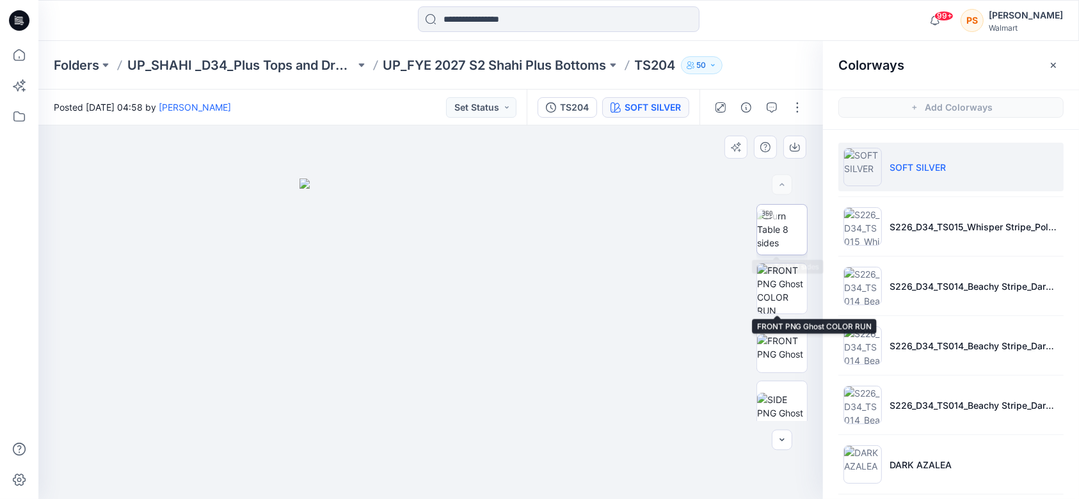
click at [782, 234] on img at bounding box center [782, 229] width 50 height 40
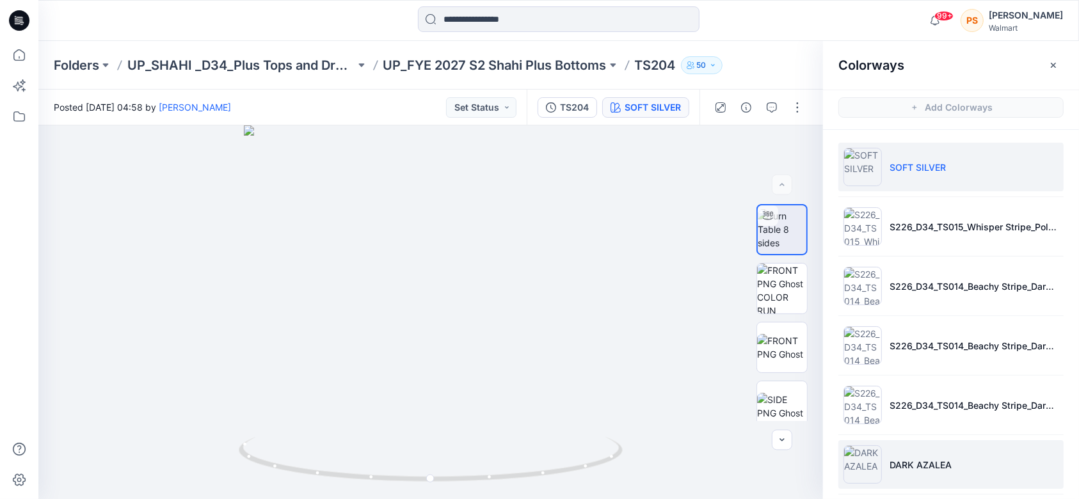
click at [896, 462] on p "DARK AZALEA" at bounding box center [921, 464] width 62 height 13
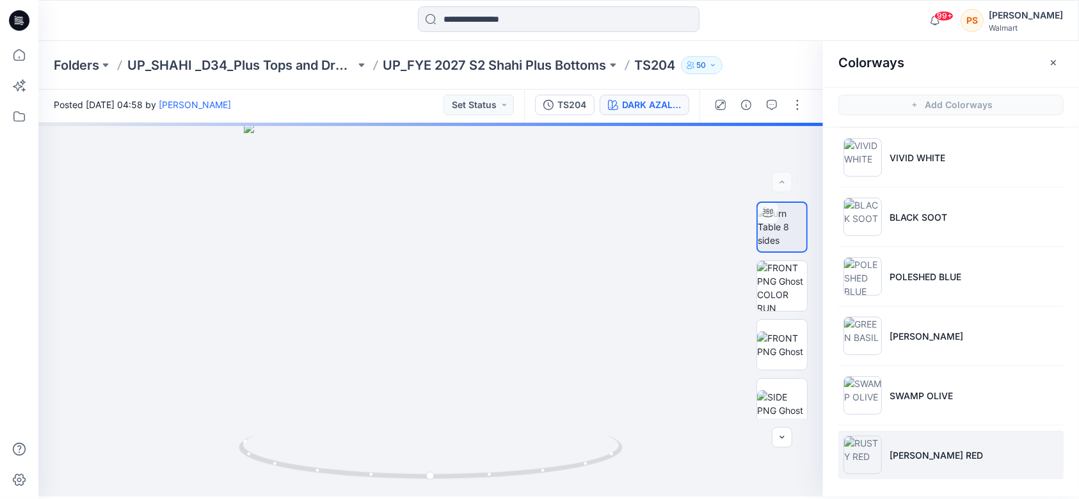
scroll to position [4, 0]
click at [896, 463] on li "[PERSON_NAME] RED" at bounding box center [951, 454] width 225 height 49
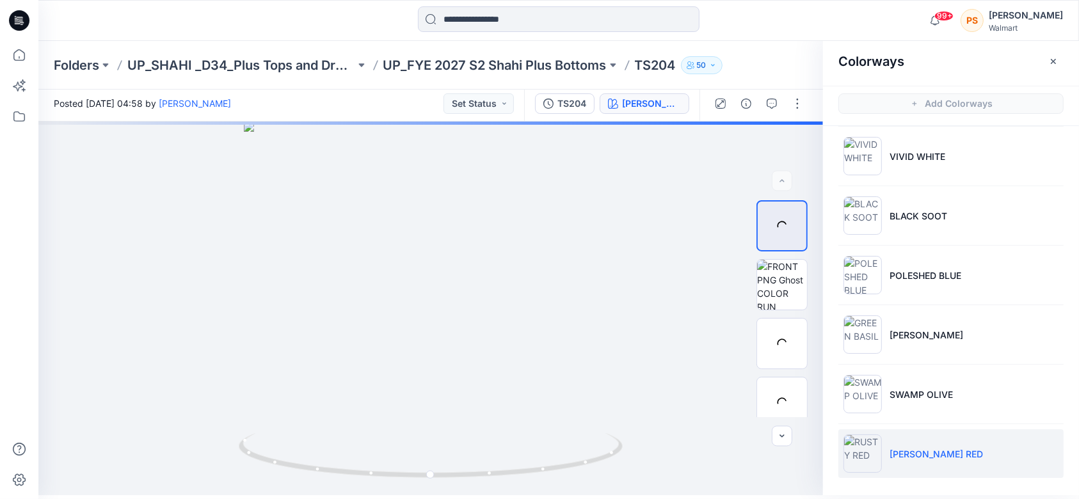
click at [896, 464] on li "[PERSON_NAME] RED" at bounding box center [951, 454] width 225 height 49
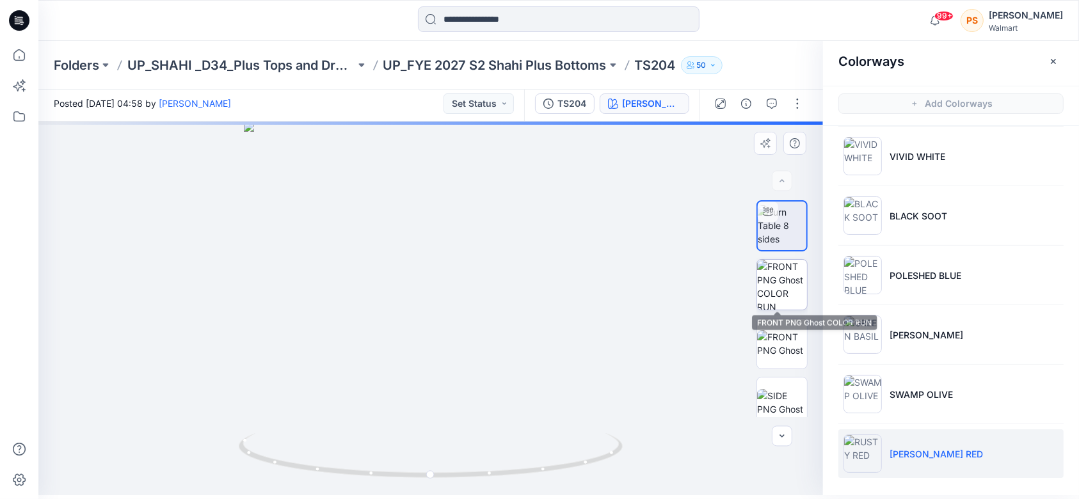
click at [787, 291] on img at bounding box center [782, 285] width 50 height 50
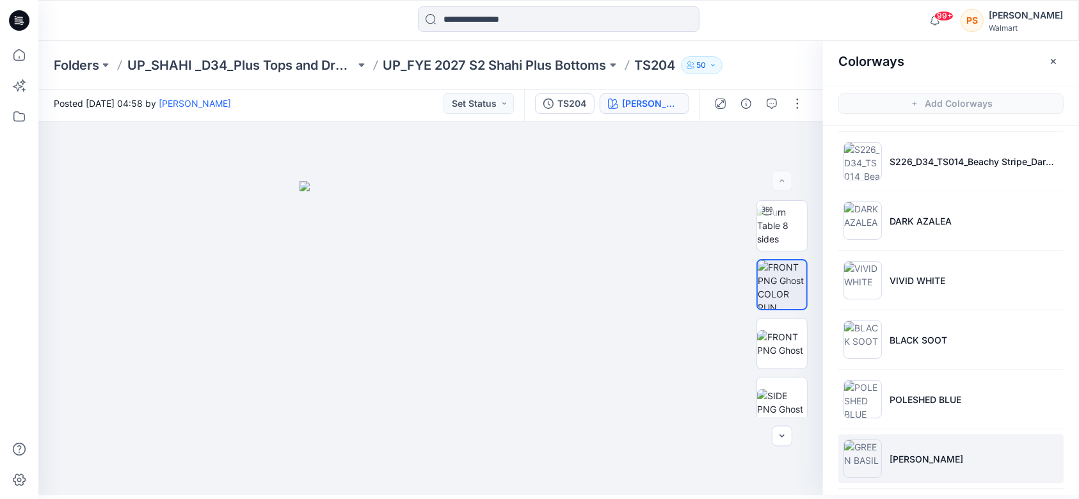
scroll to position [108, 0]
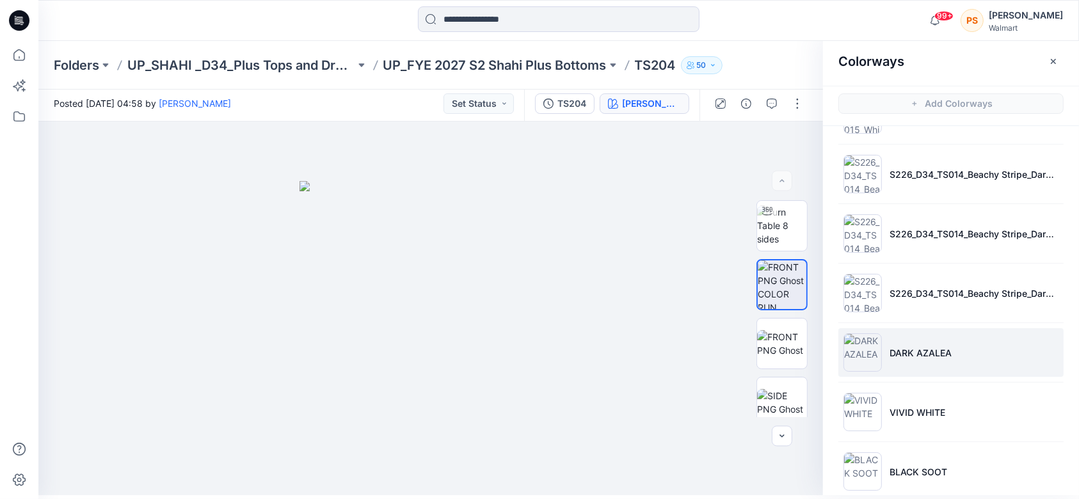
click at [896, 353] on p "DARK AZALEA" at bounding box center [921, 352] width 62 height 13
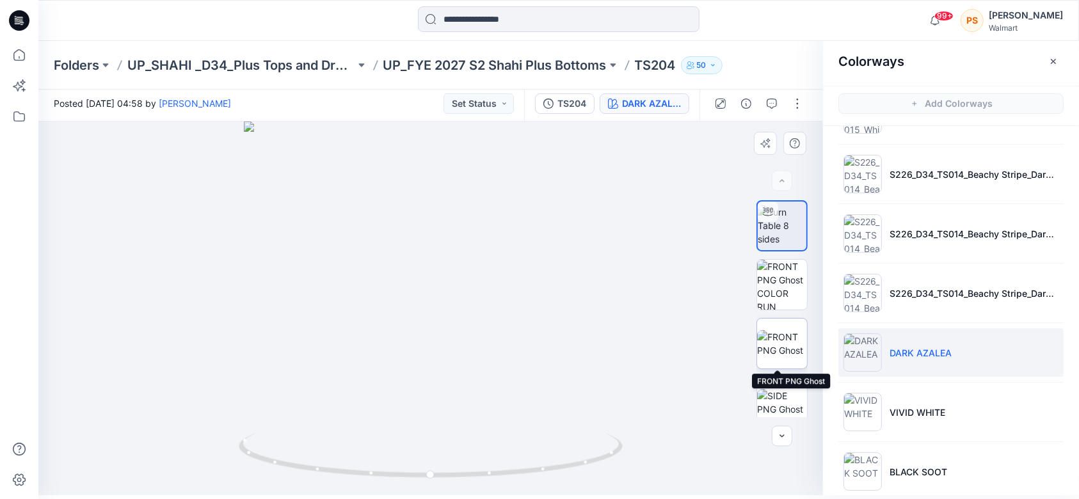
click at [783, 340] on img at bounding box center [782, 343] width 50 height 27
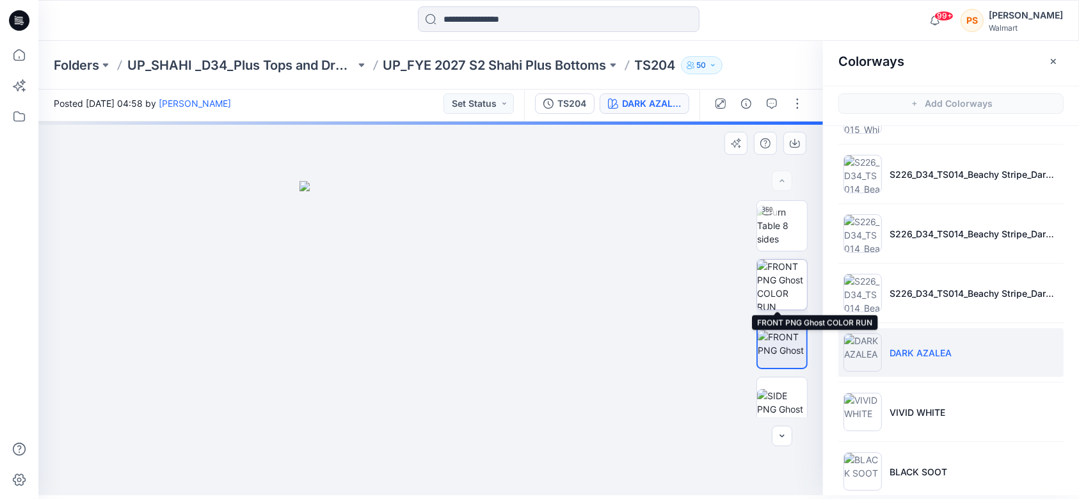
click at [788, 286] on img at bounding box center [782, 285] width 50 height 50
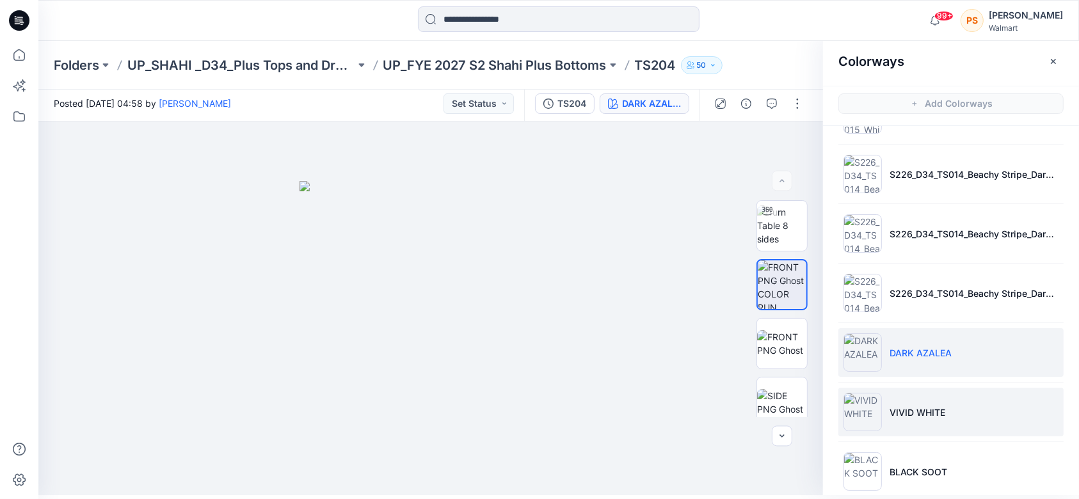
click at [896, 414] on p "VIVID WHITE" at bounding box center [918, 412] width 56 height 13
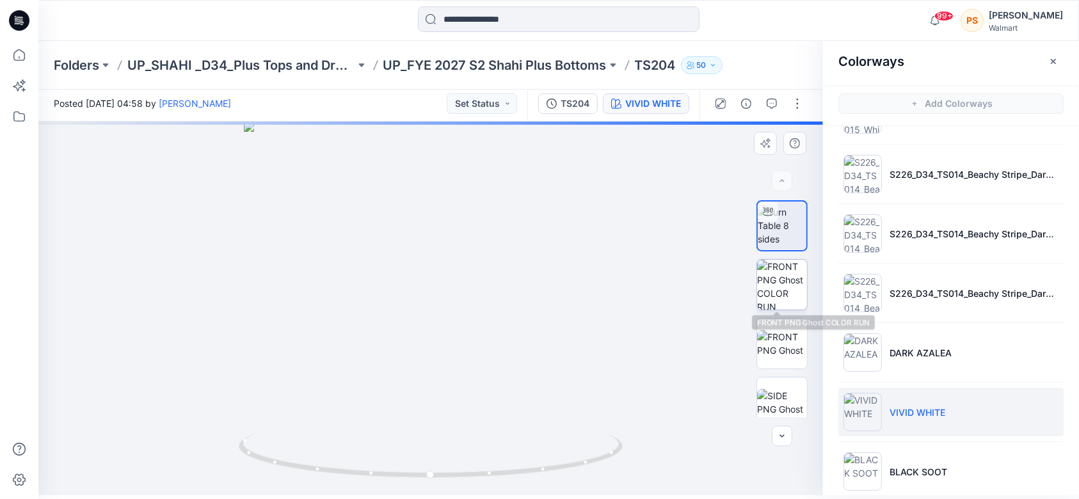
click at [765, 276] on img at bounding box center [782, 285] width 50 height 50
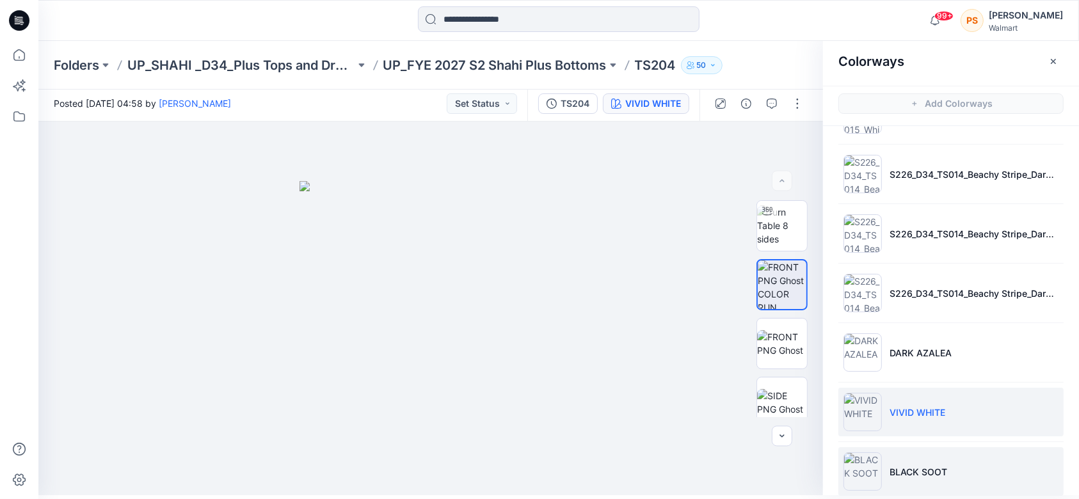
click at [896, 476] on p "BLACK SOOT" at bounding box center [919, 471] width 58 height 13
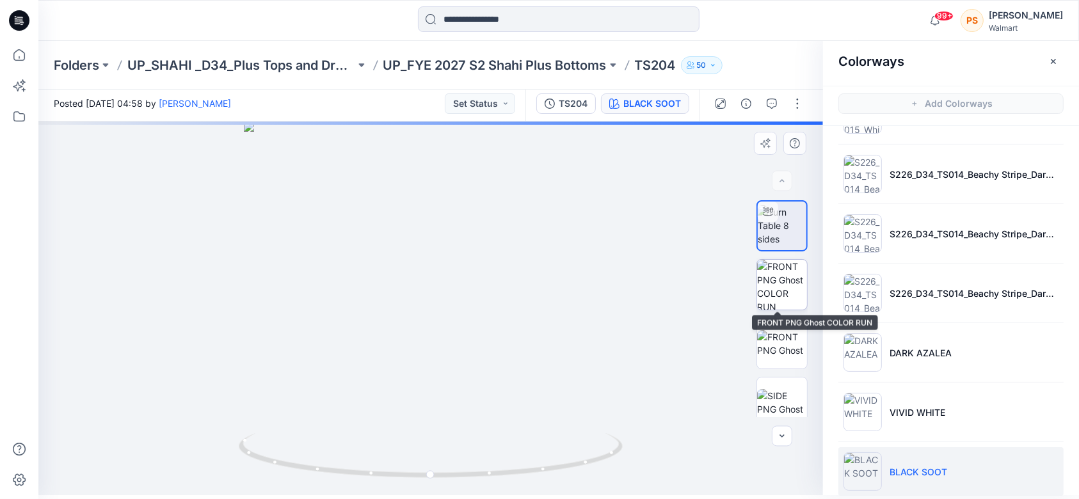
click at [791, 284] on img at bounding box center [782, 285] width 50 height 50
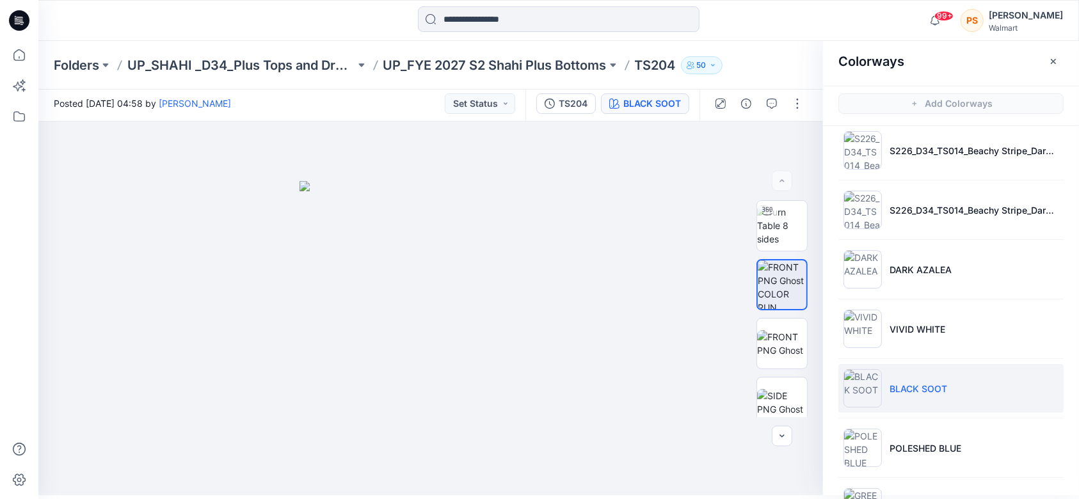
scroll to position [364, 0]
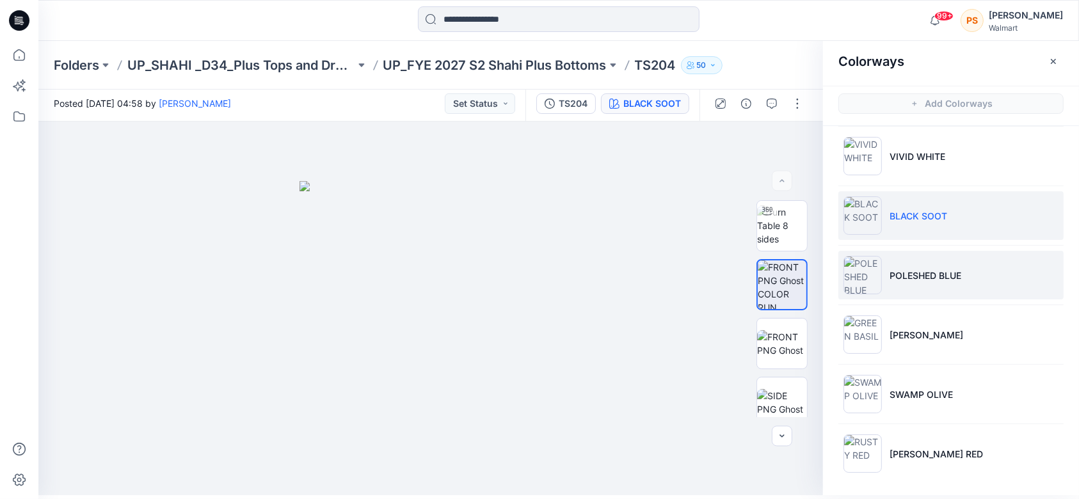
click at [896, 274] on li "POLESHED BLUE" at bounding box center [951, 275] width 225 height 49
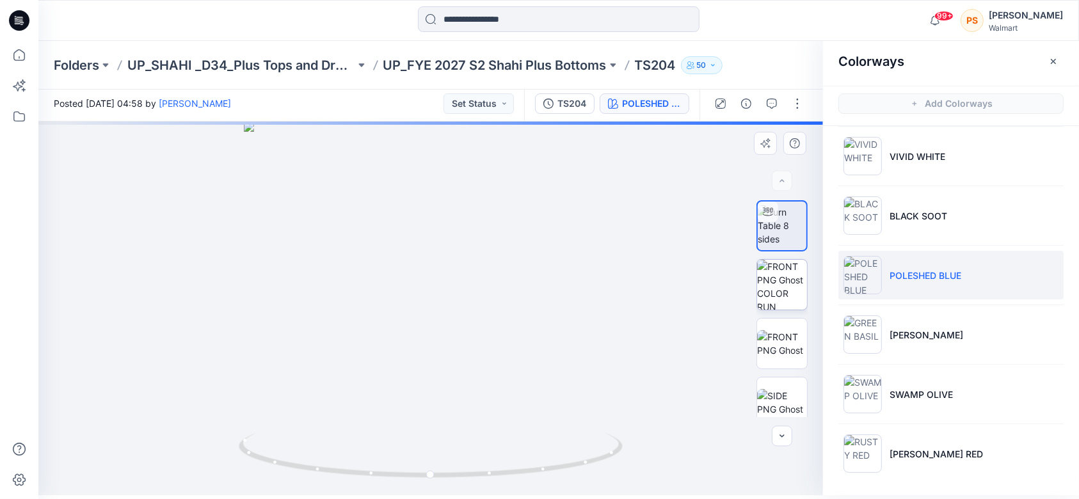
click at [800, 297] on img at bounding box center [782, 285] width 50 height 50
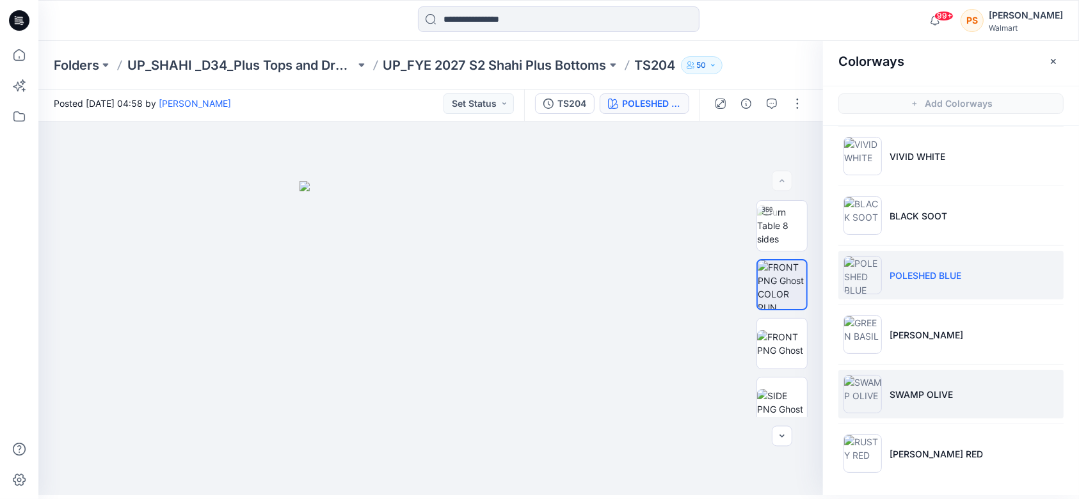
click at [896, 388] on p "SWAMP OLIVE" at bounding box center [921, 394] width 63 height 13
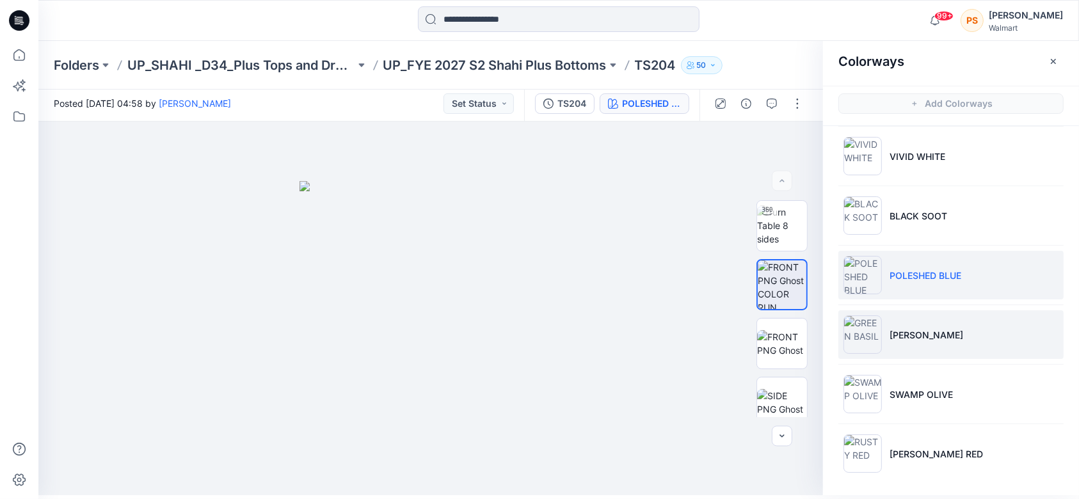
click at [896, 350] on li "[PERSON_NAME]" at bounding box center [951, 334] width 225 height 49
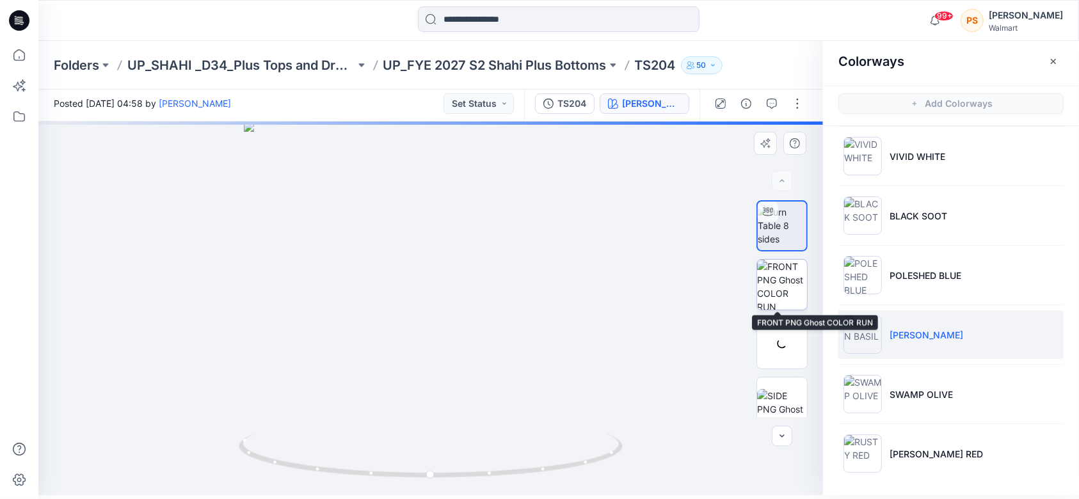
click at [776, 291] on img at bounding box center [782, 285] width 50 height 50
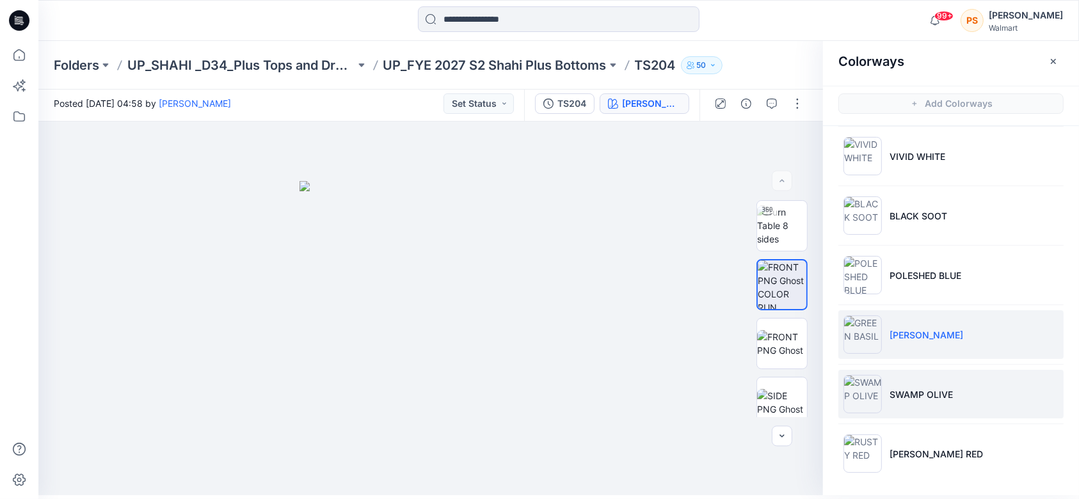
click at [896, 401] on li "SWAMP OLIVE" at bounding box center [951, 394] width 225 height 49
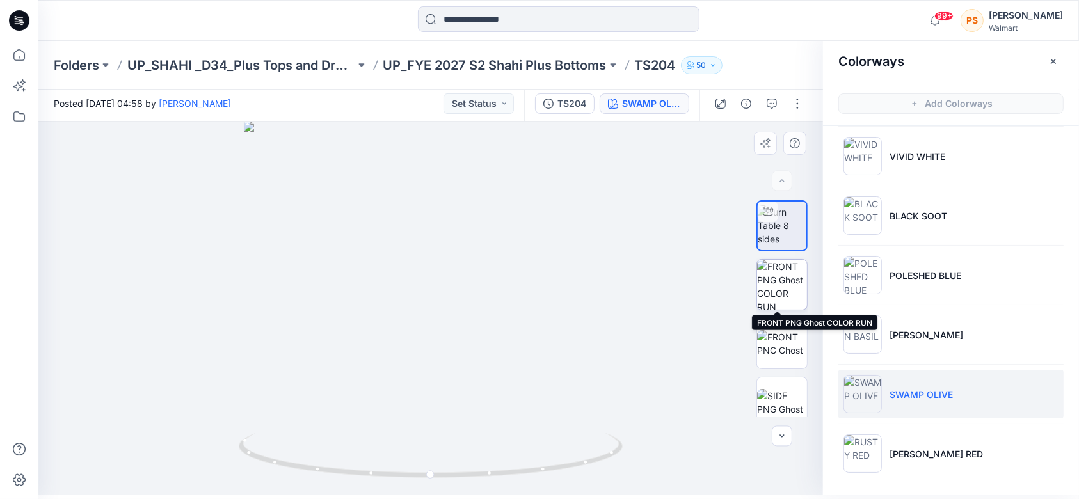
click at [757, 279] on img at bounding box center [782, 285] width 50 height 50
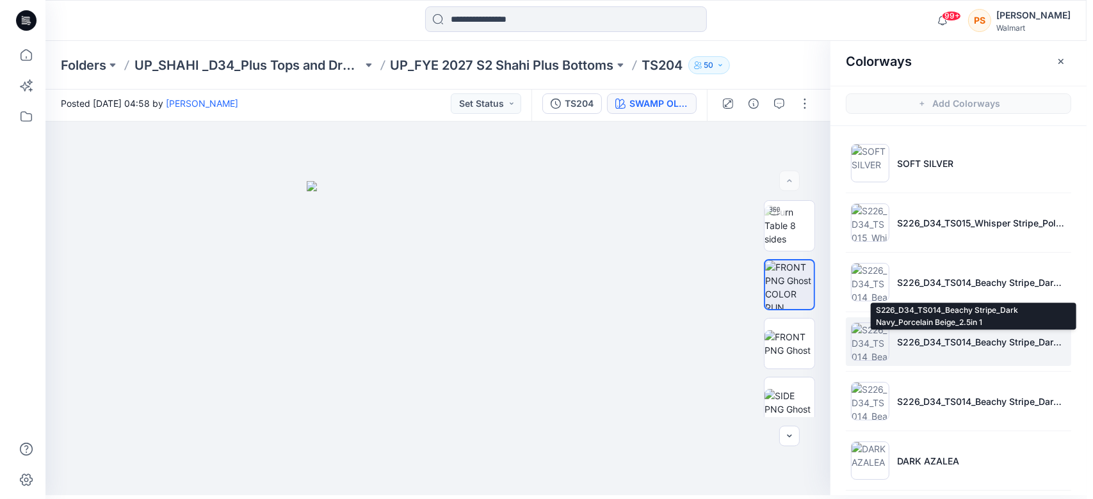
scroll to position [0, 0]
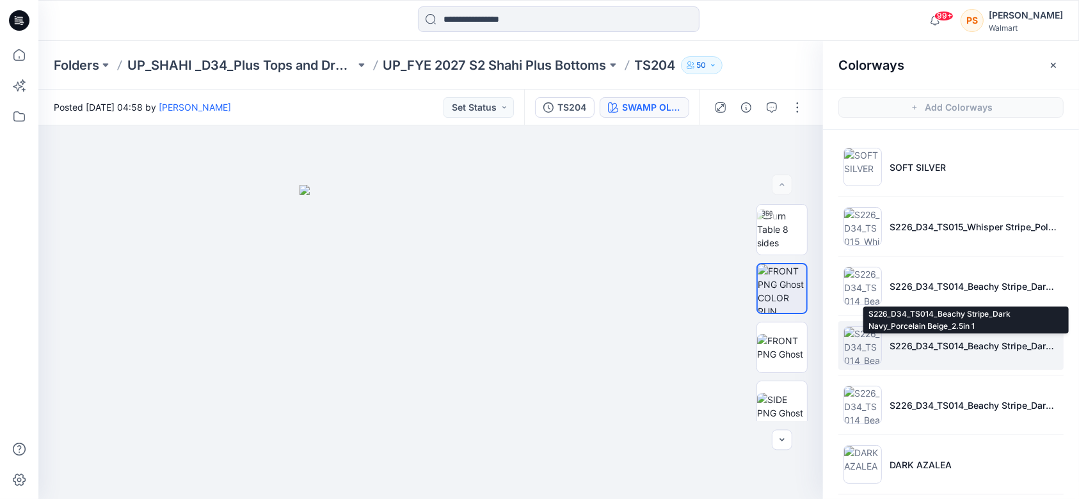
click at [896, 343] on p "S226_D34_TS014_Beachy Stripe_Dark Navy_Porcelain Beige_2.5in 1" at bounding box center [974, 345] width 169 height 13
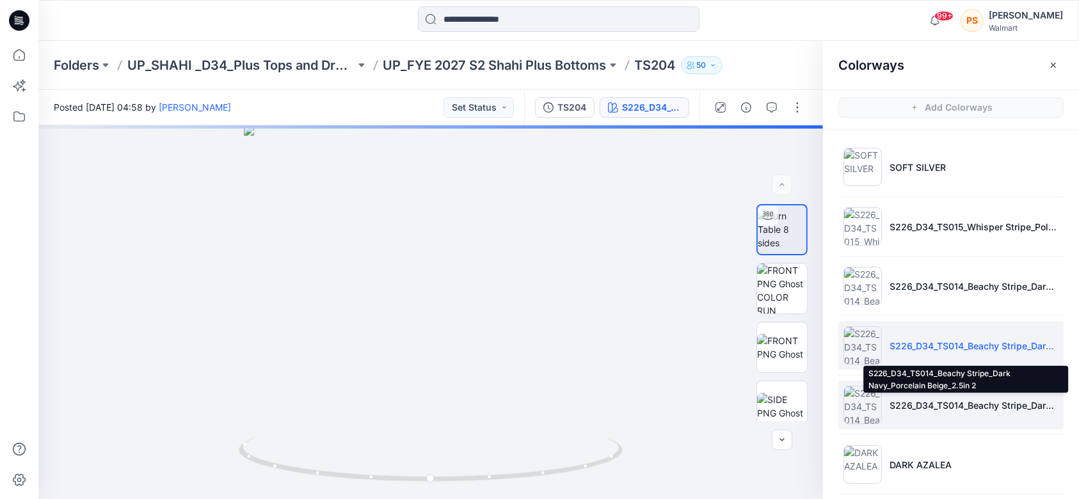
click at [896, 407] on p "S226_D34_TS014_Beachy Stripe_Dark Navy_Porcelain Beige_2.5in 2" at bounding box center [974, 405] width 169 height 13
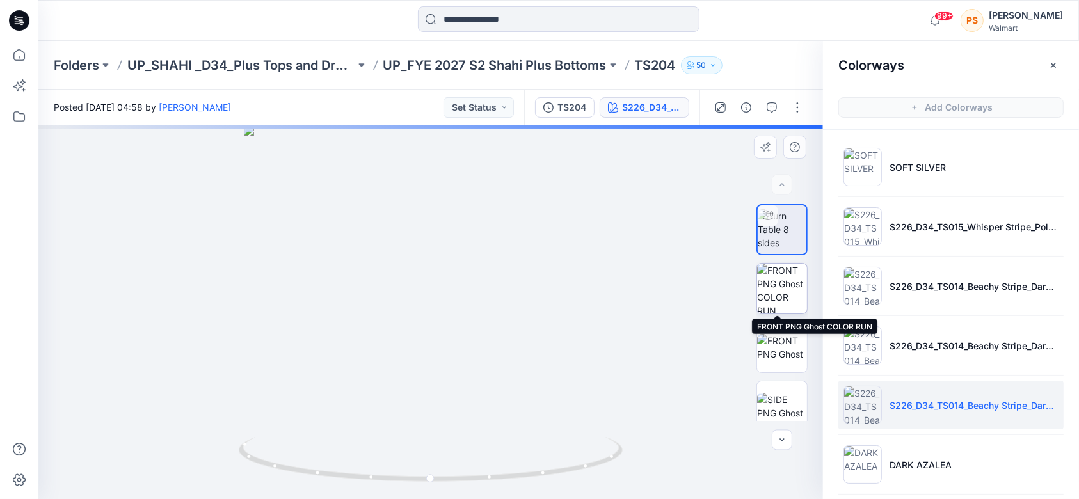
click at [782, 286] on img at bounding box center [782, 289] width 50 height 50
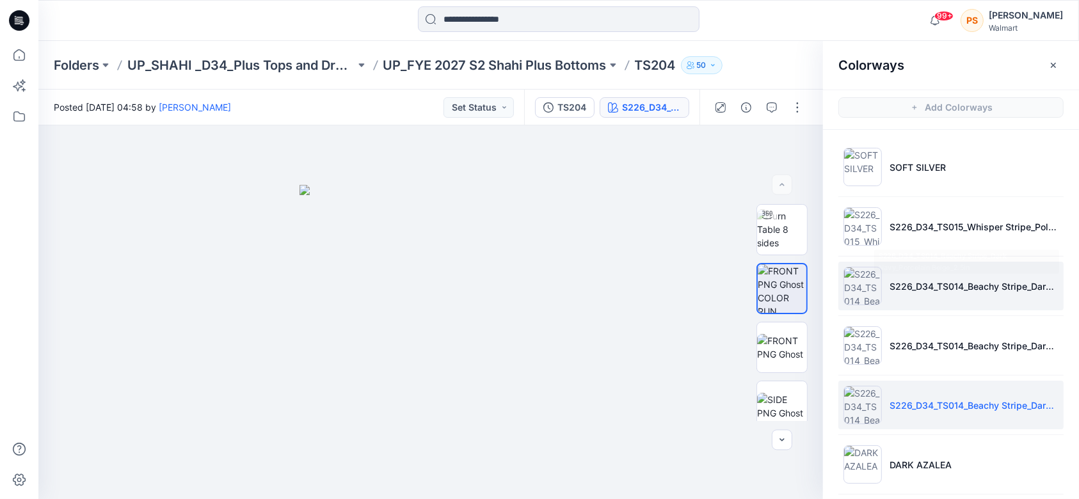
click at [896, 292] on p "S226_D34_TS014_Beachy Stripe_Dark Navy_Porcelain Beige_2.5in" at bounding box center [974, 286] width 169 height 13
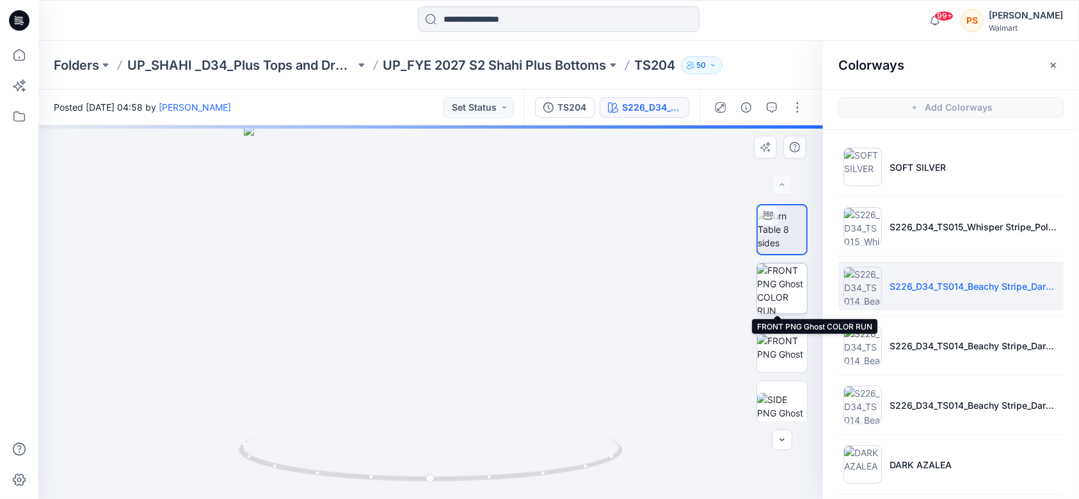
click at [784, 284] on img at bounding box center [782, 289] width 50 height 50
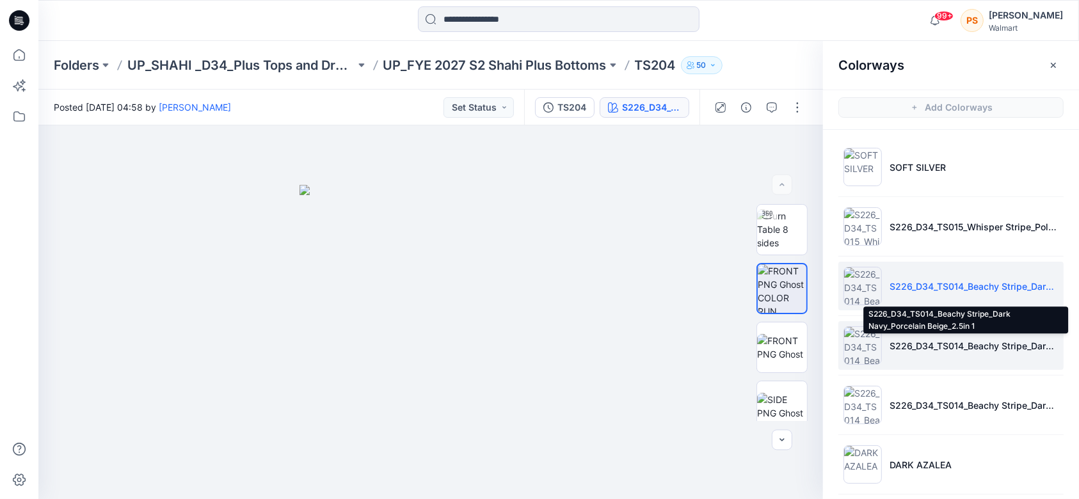
click at [896, 346] on p "S226_D34_TS014_Beachy Stripe_Dark Navy_Porcelain Beige_2.5in 1" at bounding box center [974, 345] width 169 height 13
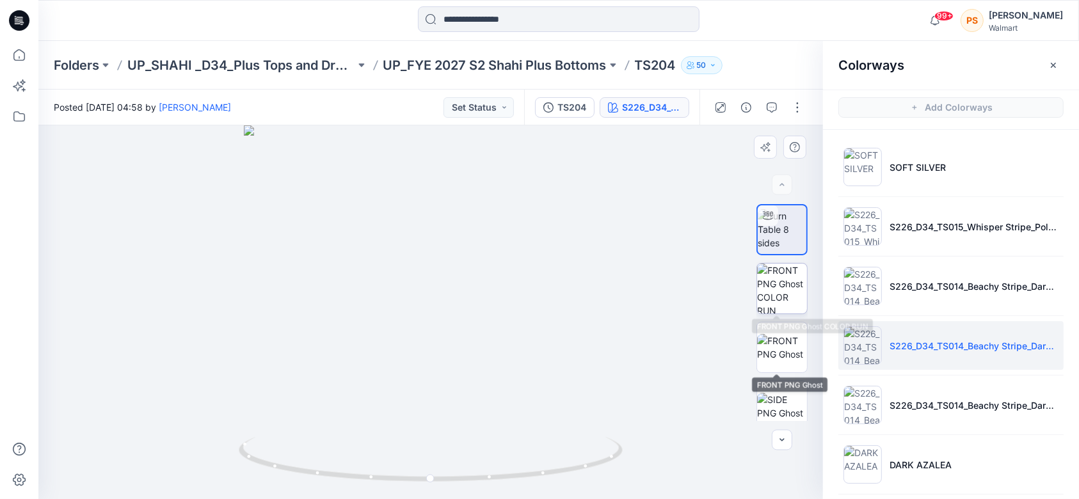
click at [777, 287] on img at bounding box center [782, 289] width 50 height 50
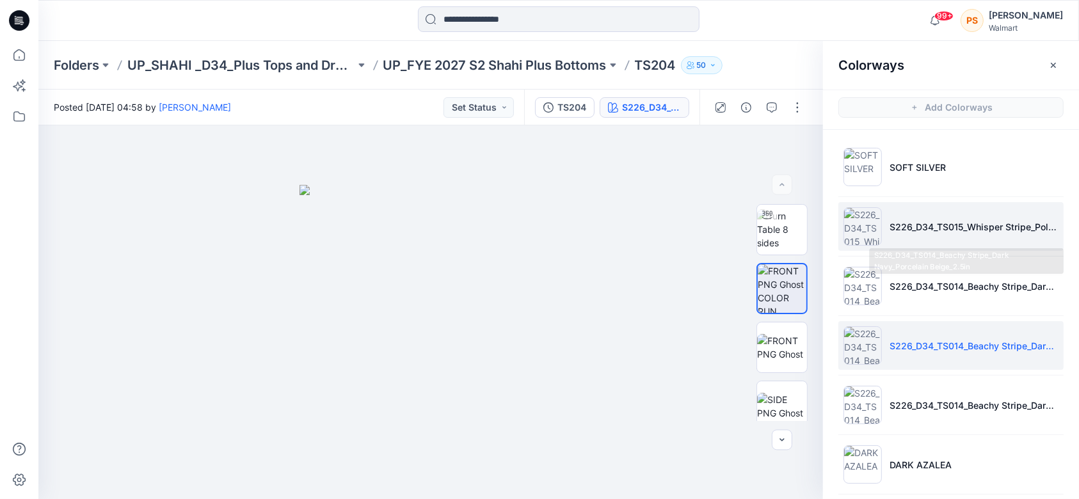
click at [896, 218] on li "S226_D34_TS015_Whisper Stripe_Polished Blue_1.5in" at bounding box center [951, 226] width 225 height 49
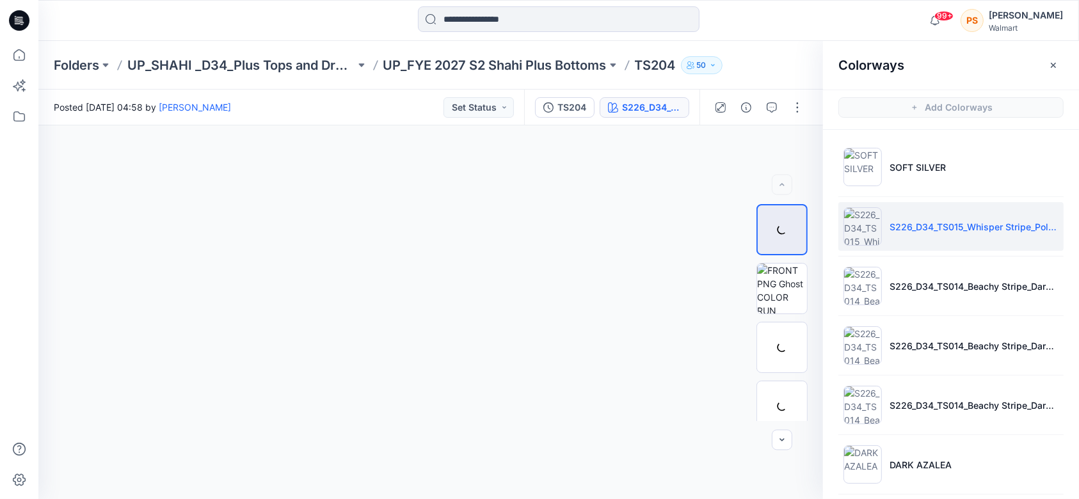
click at [896, 240] on li "S226_D34_TS015_Whisper Stripe_Polished Blue_1.5in" at bounding box center [951, 226] width 225 height 49
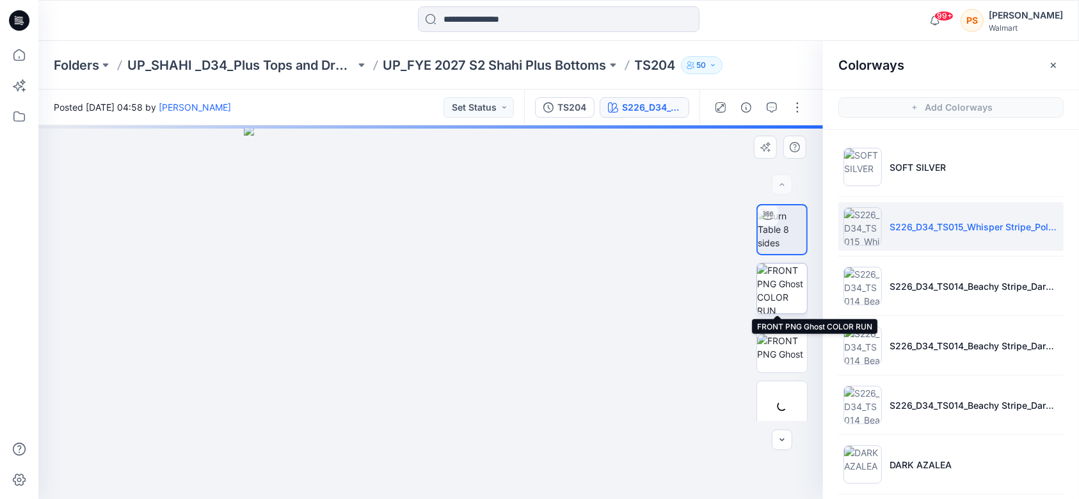
click at [782, 296] on img at bounding box center [782, 289] width 50 height 50
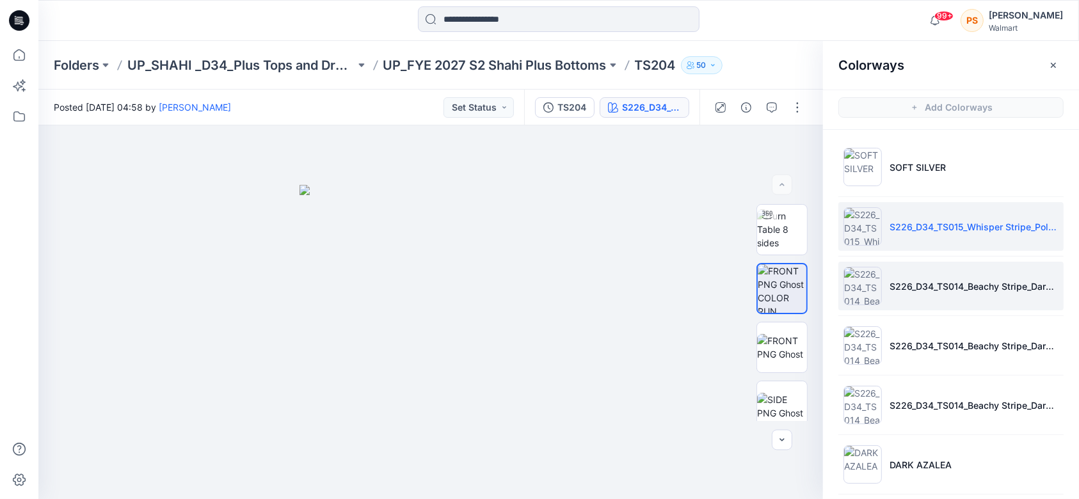
click at [896, 282] on p "S226_D34_TS014_Beachy Stripe_Dark Navy_Porcelain Beige_2.5in" at bounding box center [974, 286] width 169 height 13
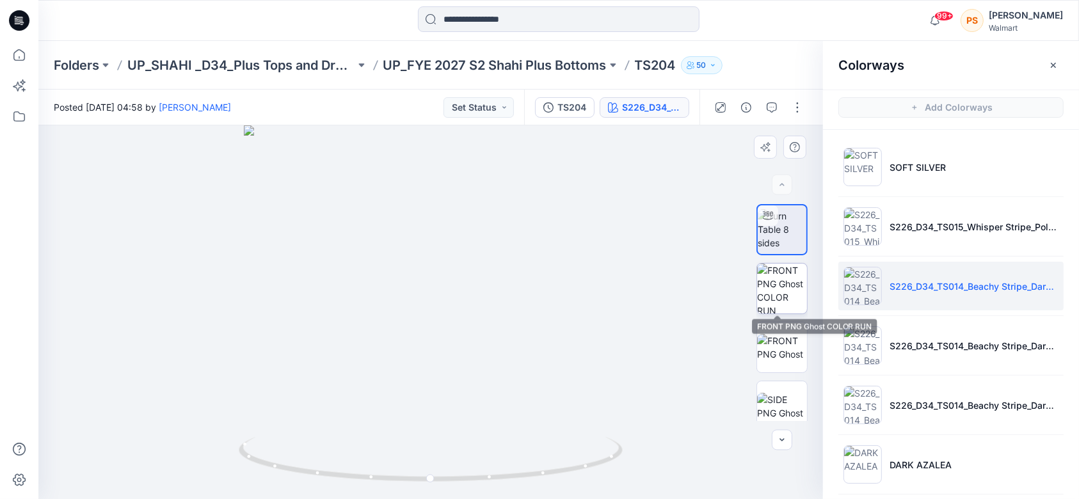
click at [779, 281] on img at bounding box center [782, 289] width 50 height 50
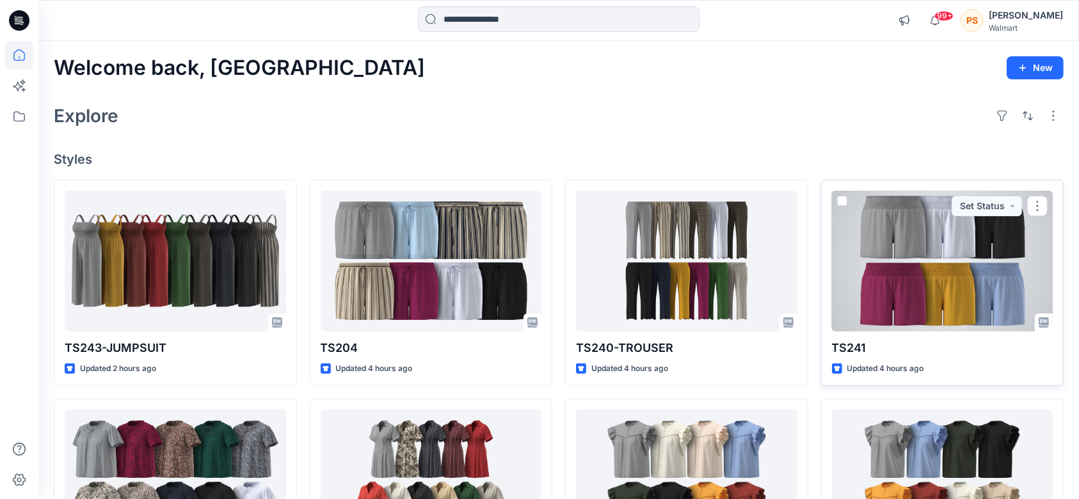
click at [896, 267] on div at bounding box center [942, 261] width 221 height 141
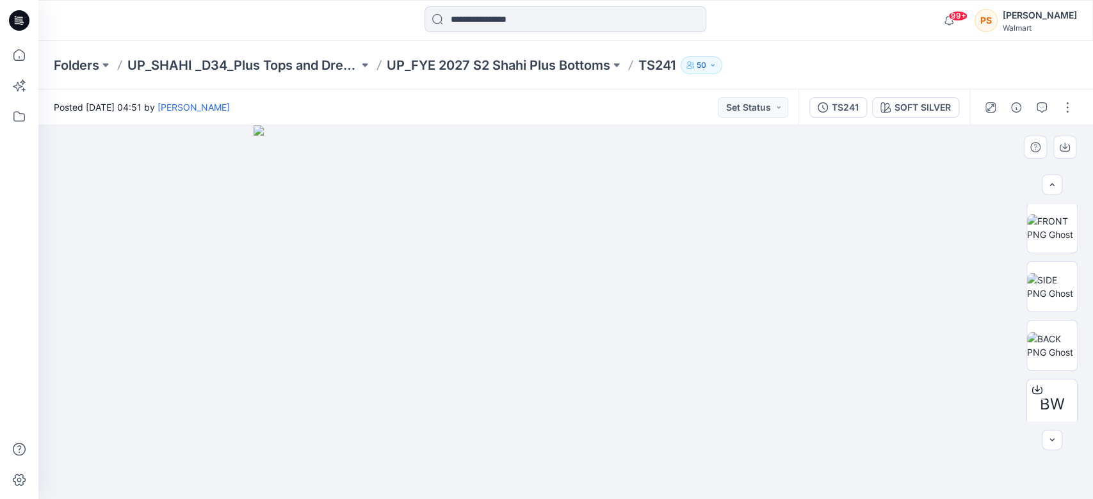
scroll to position [187, 0]
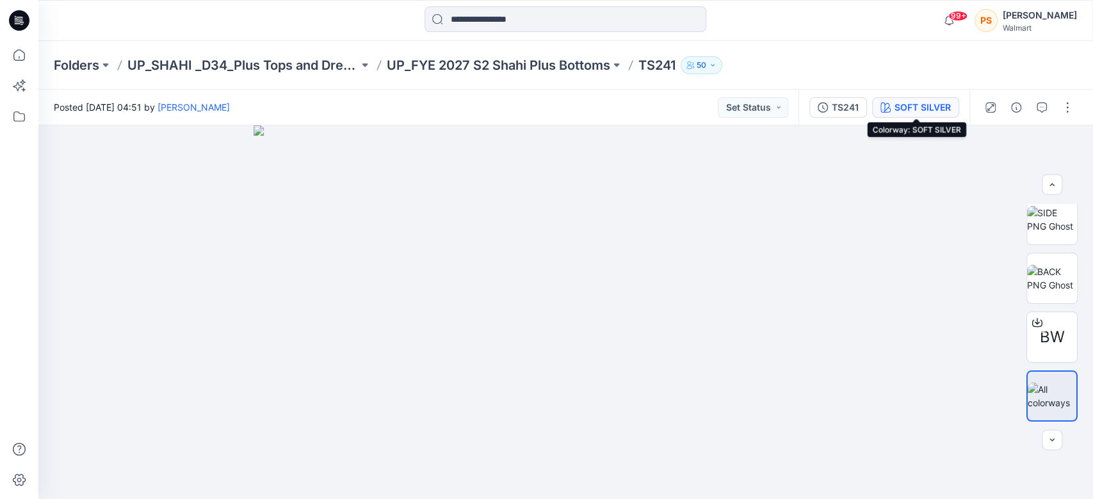
click at [896, 110] on div "SOFT SILVER" at bounding box center [922, 108] width 56 height 14
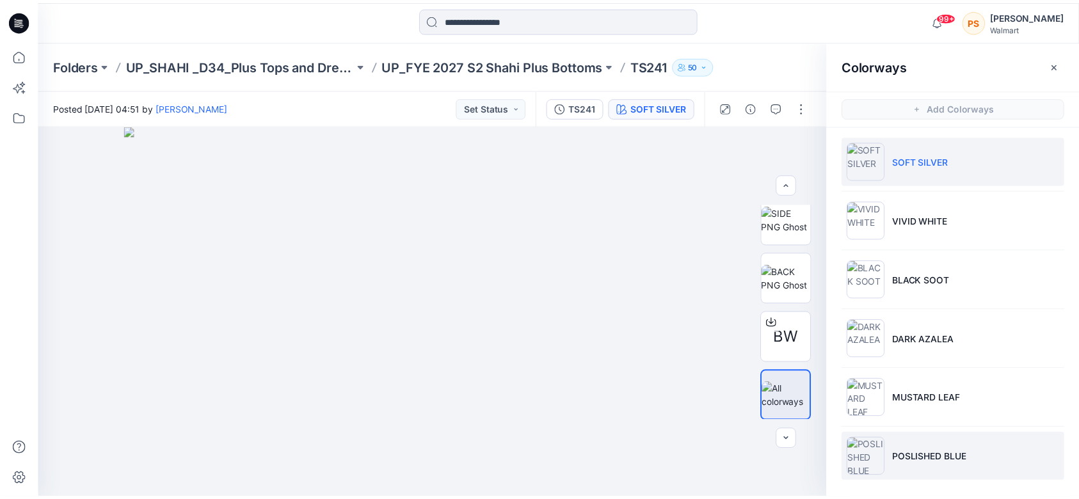
scroll to position [0, 0]
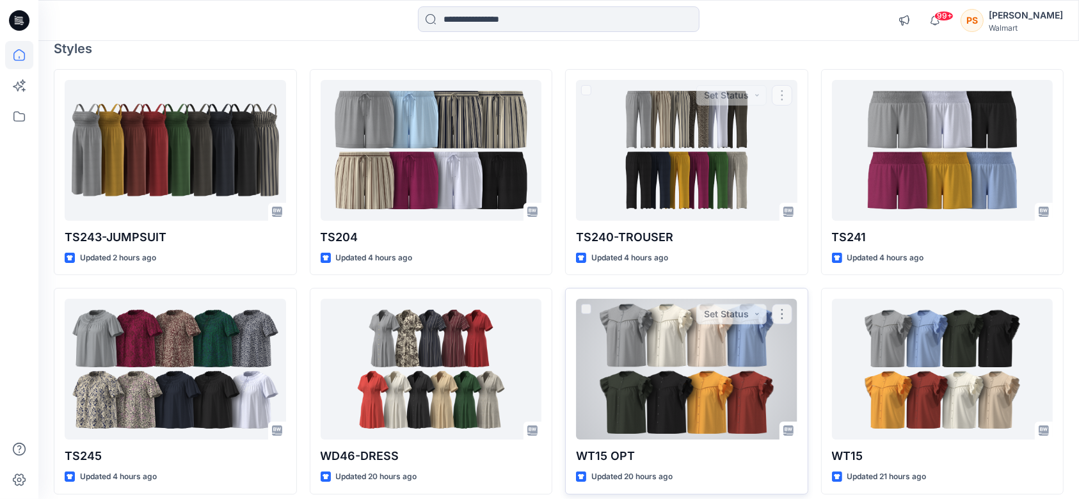
scroll to position [170, 0]
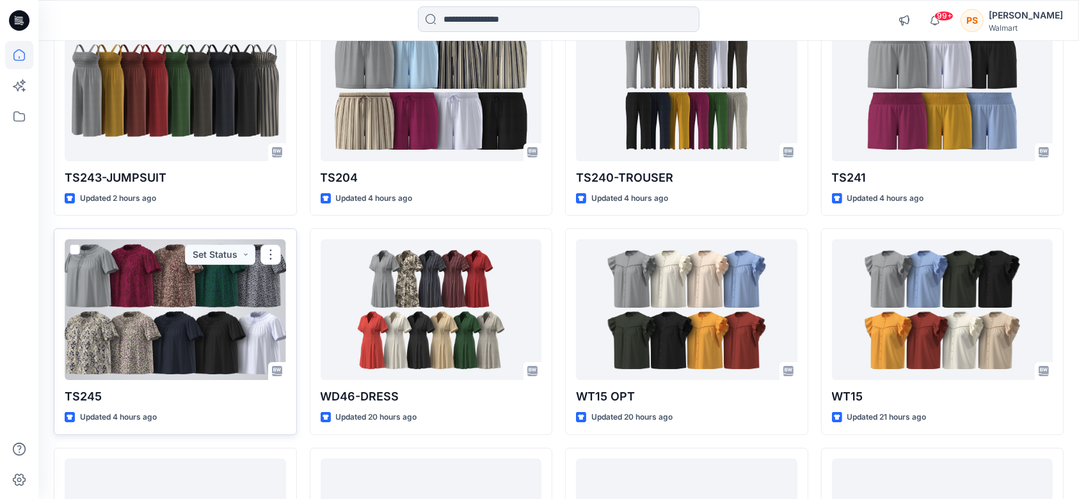
click at [177, 289] on div at bounding box center [175, 309] width 221 height 141
